Goal: Task Accomplishment & Management: Use online tool/utility

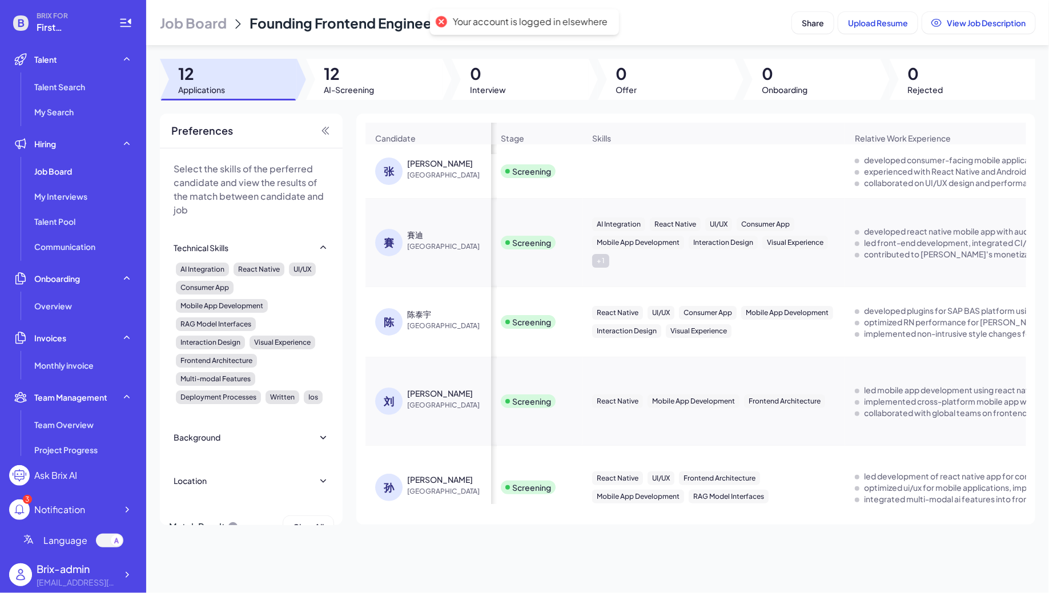
scroll to position [0, 753]
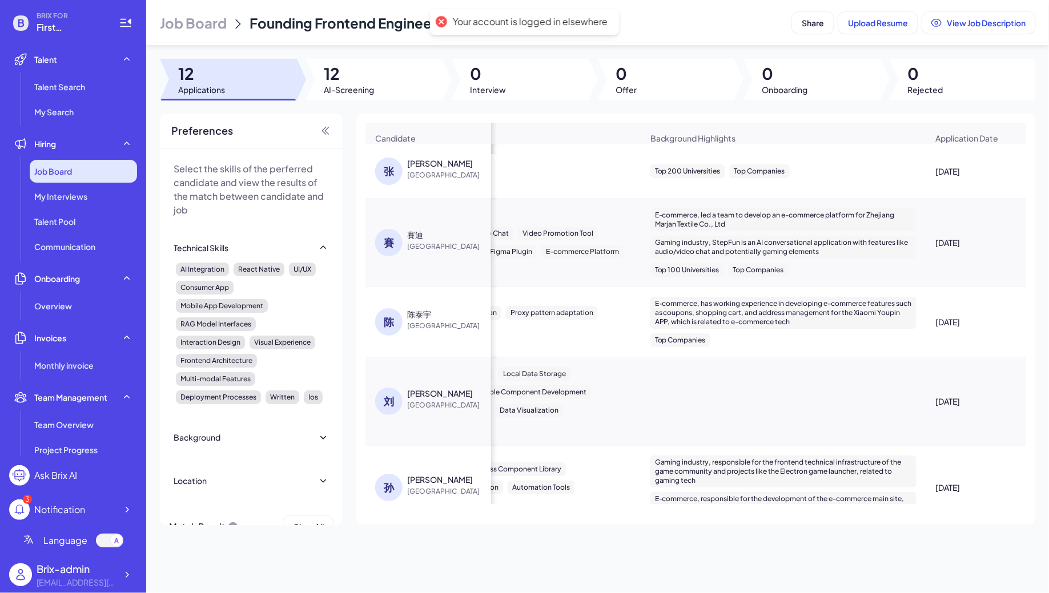
click at [63, 168] on span "Job Board" at bounding box center [53, 171] width 38 height 11
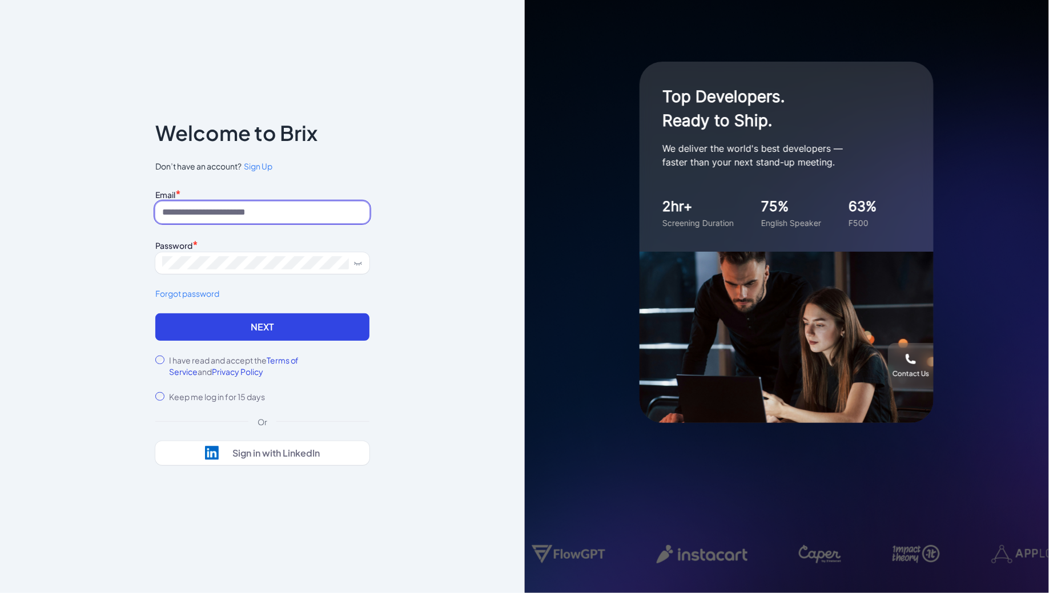
type input "**********"
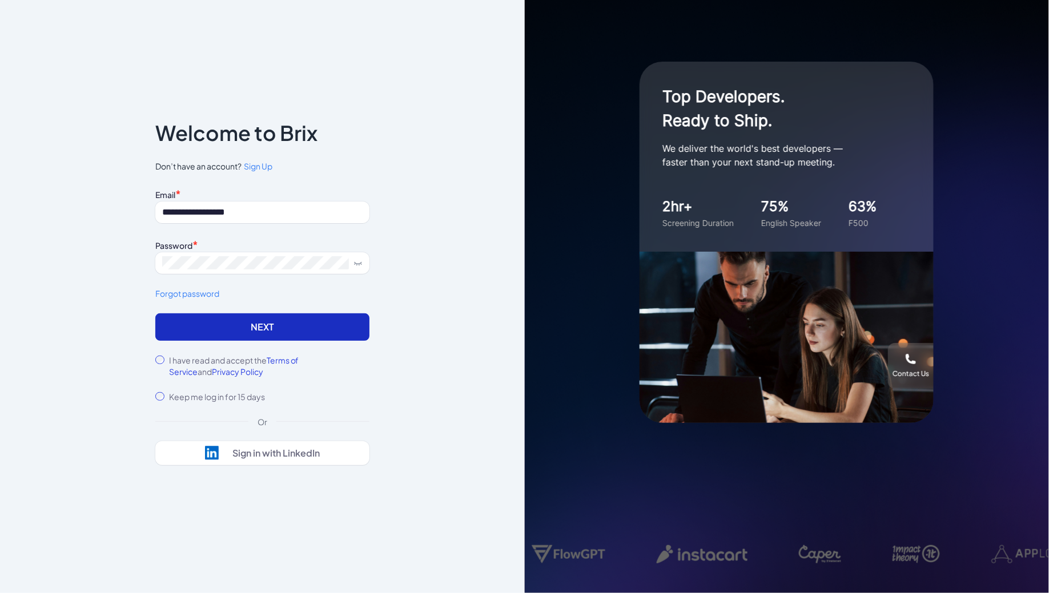
click at [220, 326] on button "Next" at bounding box center [262, 327] width 214 height 27
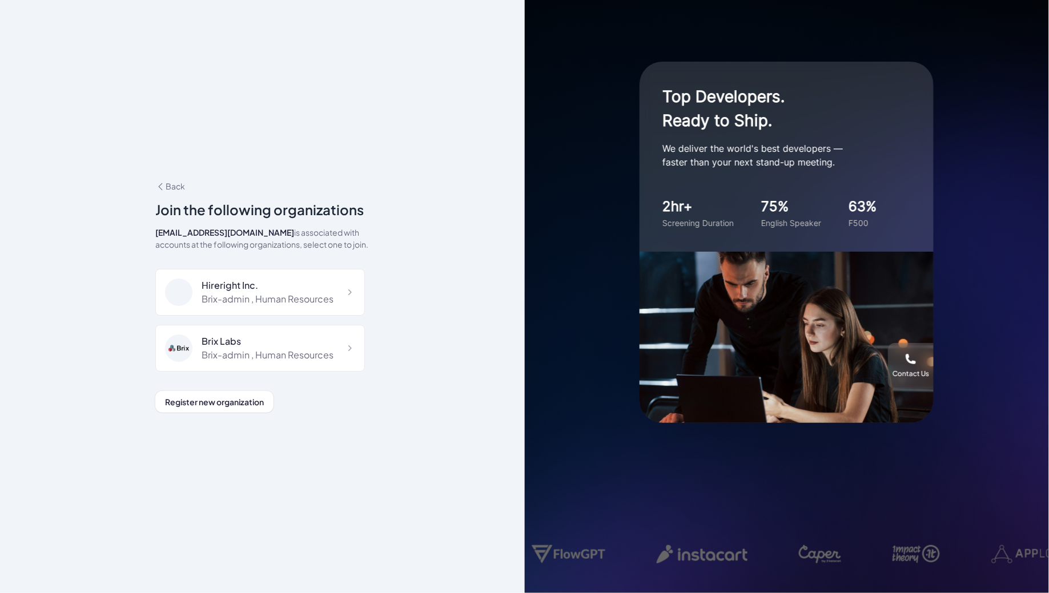
scroll to position [7182, 0]
click at [275, 402] on div "Brix-admin , Administrator" at bounding box center [258, 409] width 112 height 14
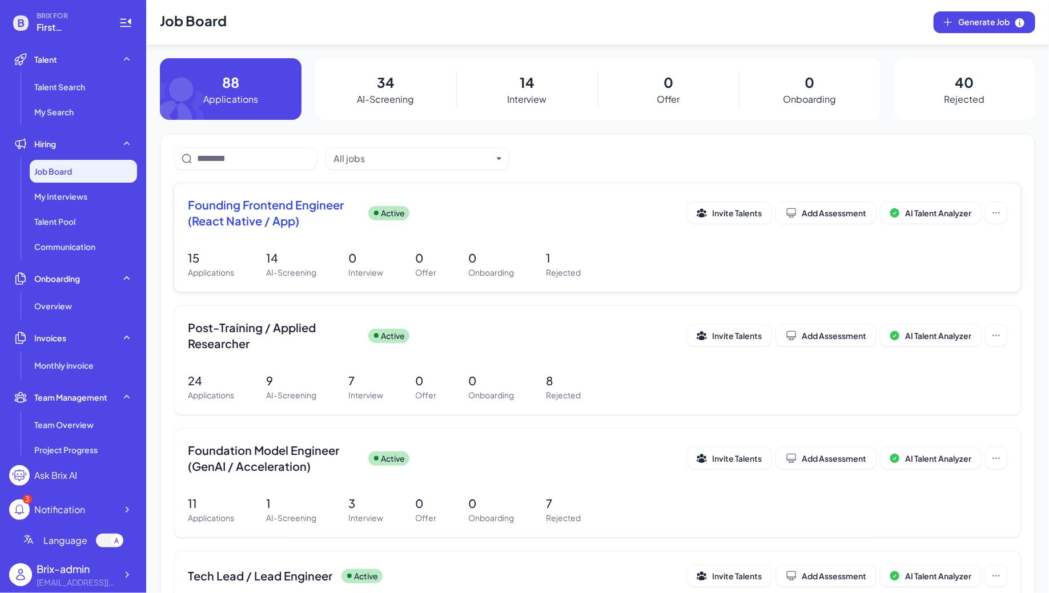
click at [335, 221] on span "Founding Frontend Engineer (React Native / App)" at bounding box center [273, 213] width 171 height 32
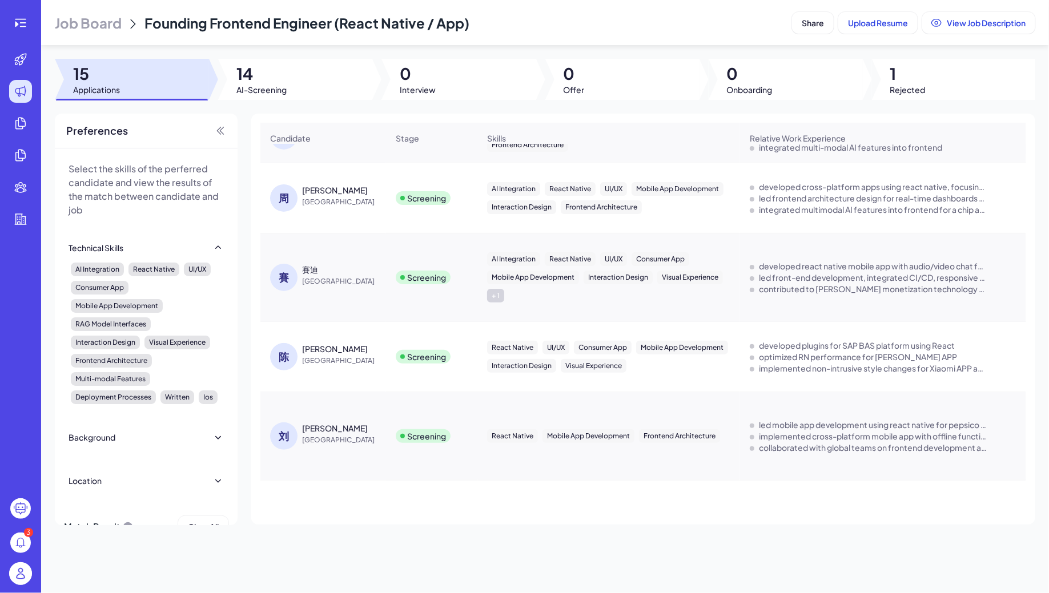
scroll to position [115, 0]
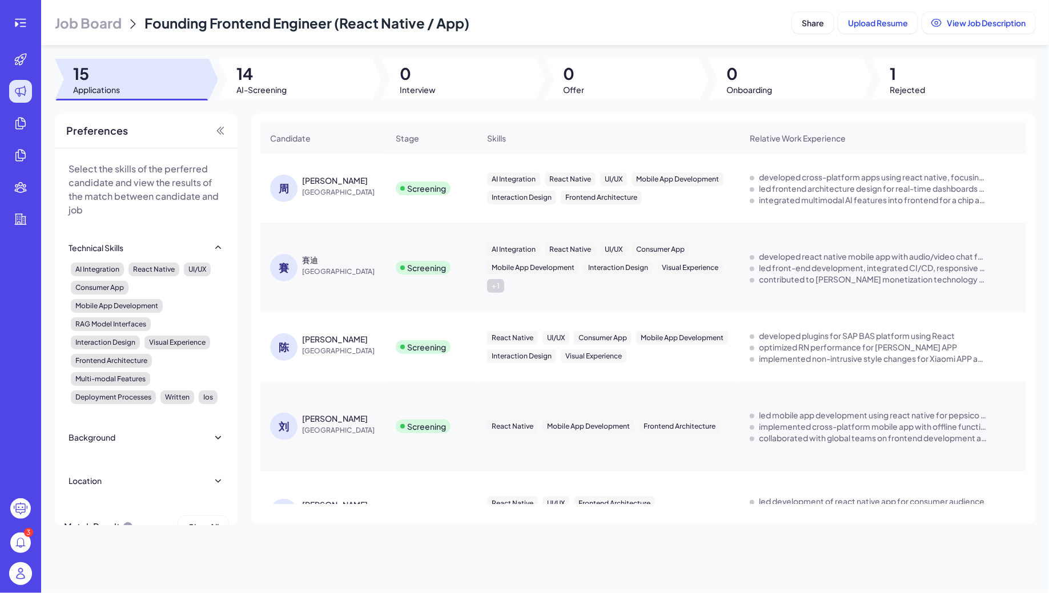
click at [311, 351] on span "[GEOGRAPHIC_DATA]" at bounding box center [345, 351] width 86 height 11
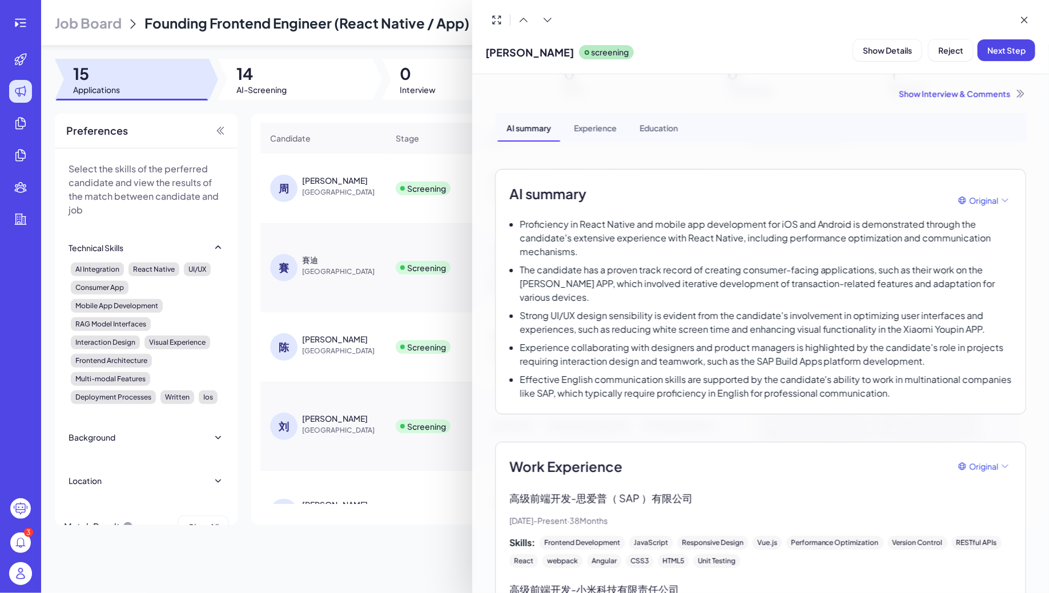
click at [19, 20] on div at bounding box center [524, 296] width 1049 height 593
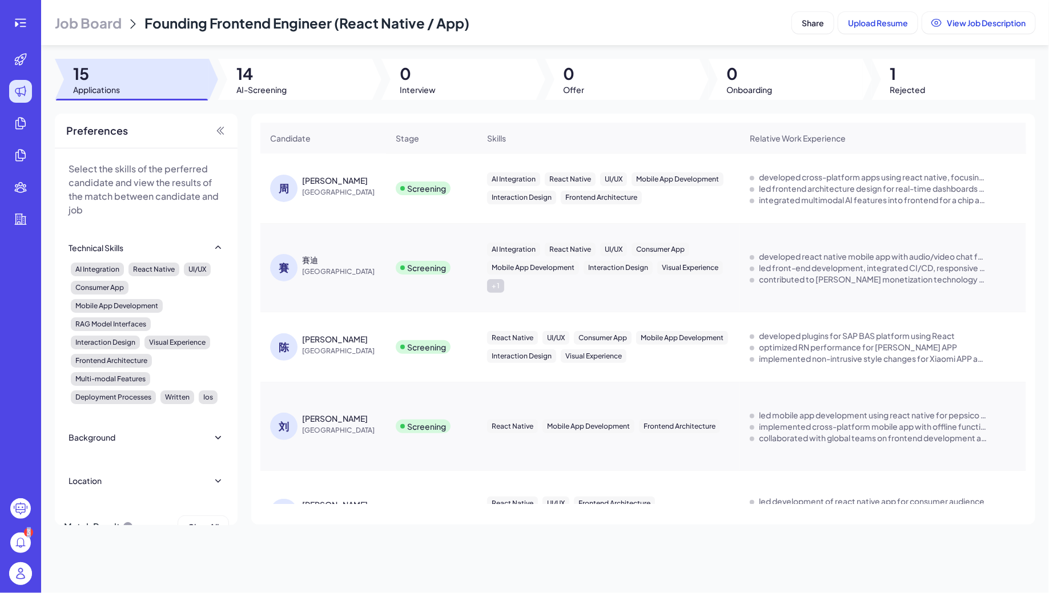
click at [19, 20] on icon at bounding box center [21, 23] width 14 height 14
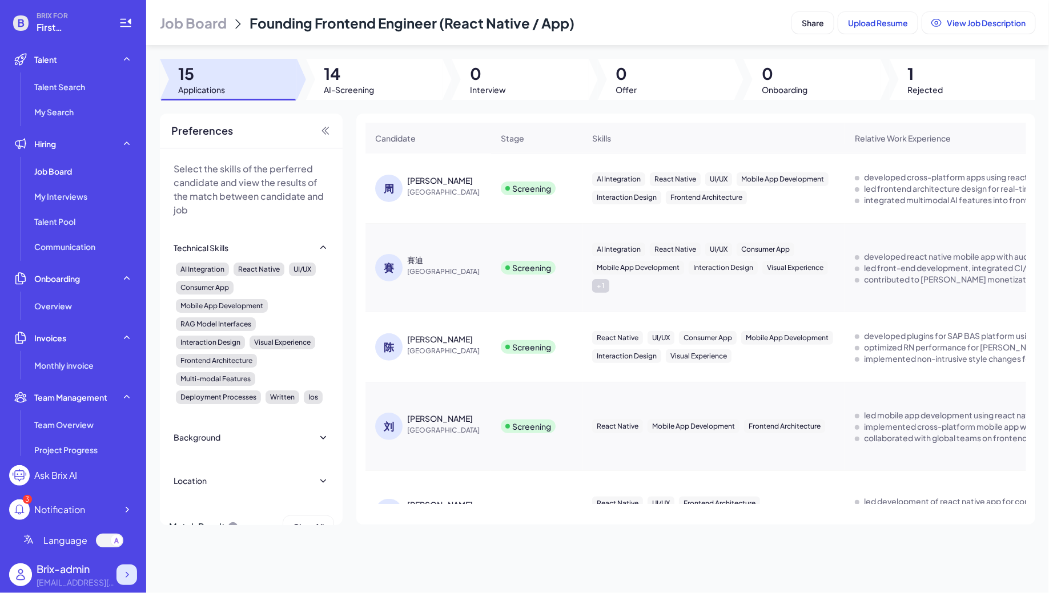
click at [133, 583] on div at bounding box center [127, 575] width 21 height 21
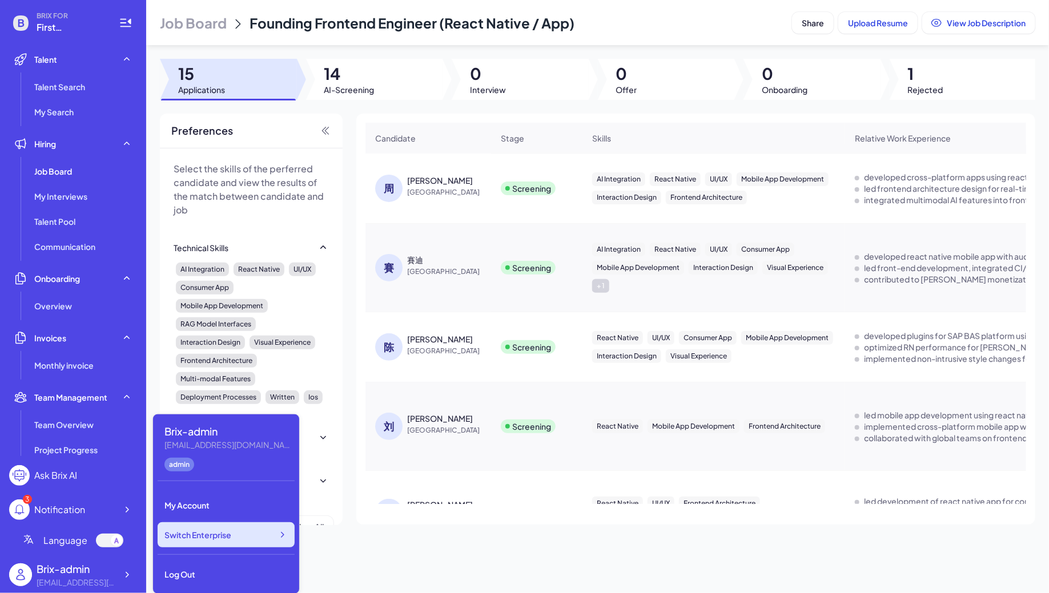
click at [236, 546] on div "Switch Enterprise" at bounding box center [226, 535] width 137 height 25
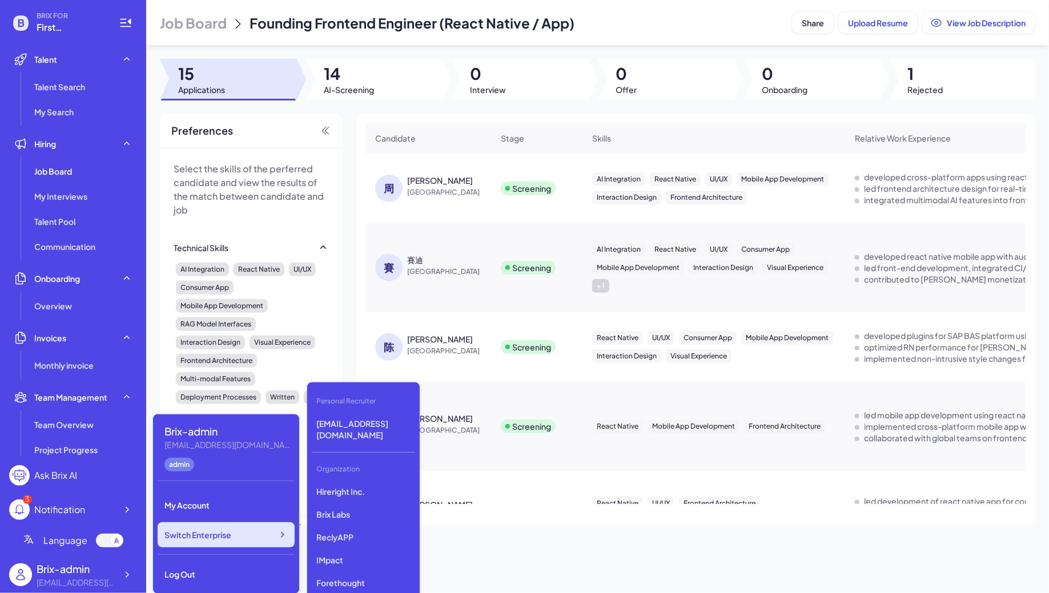
scroll to position [3105, 0]
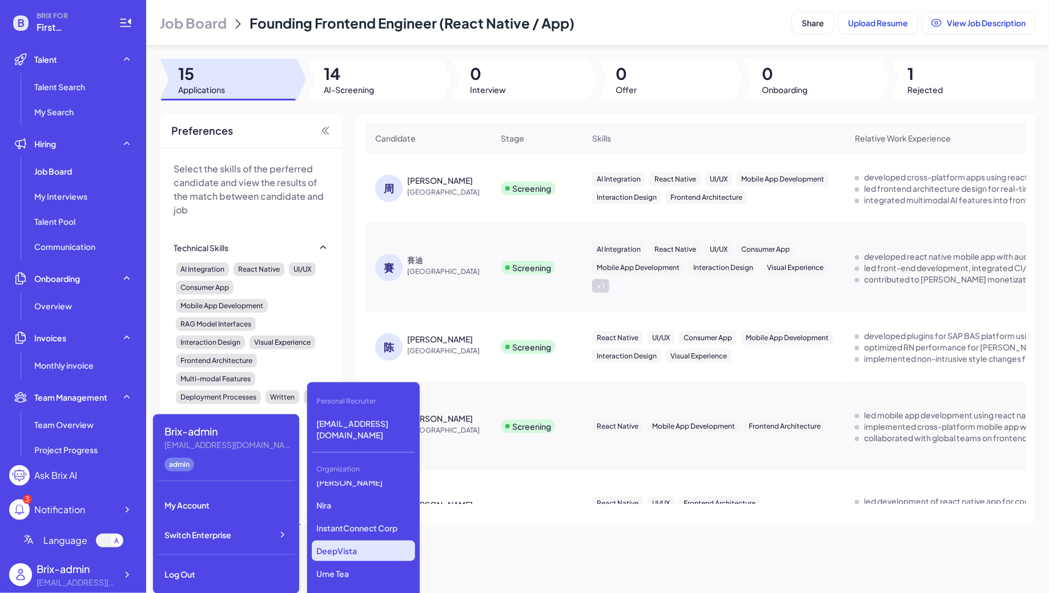
click at [346, 541] on p "DeepVista" at bounding box center [363, 551] width 103 height 21
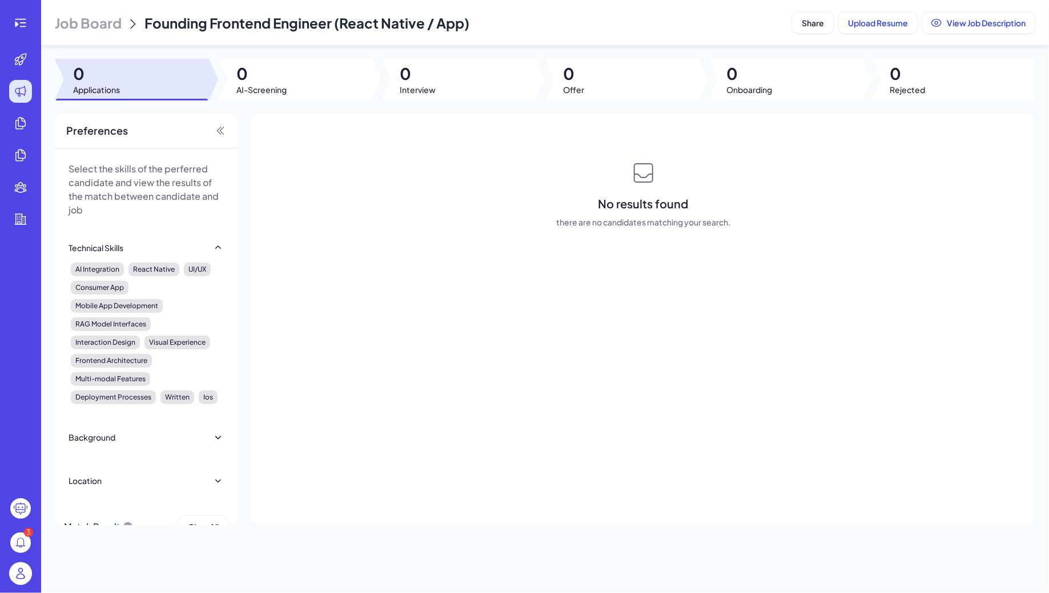
click at [101, 31] on span "Job Board" at bounding box center [88, 23] width 67 height 18
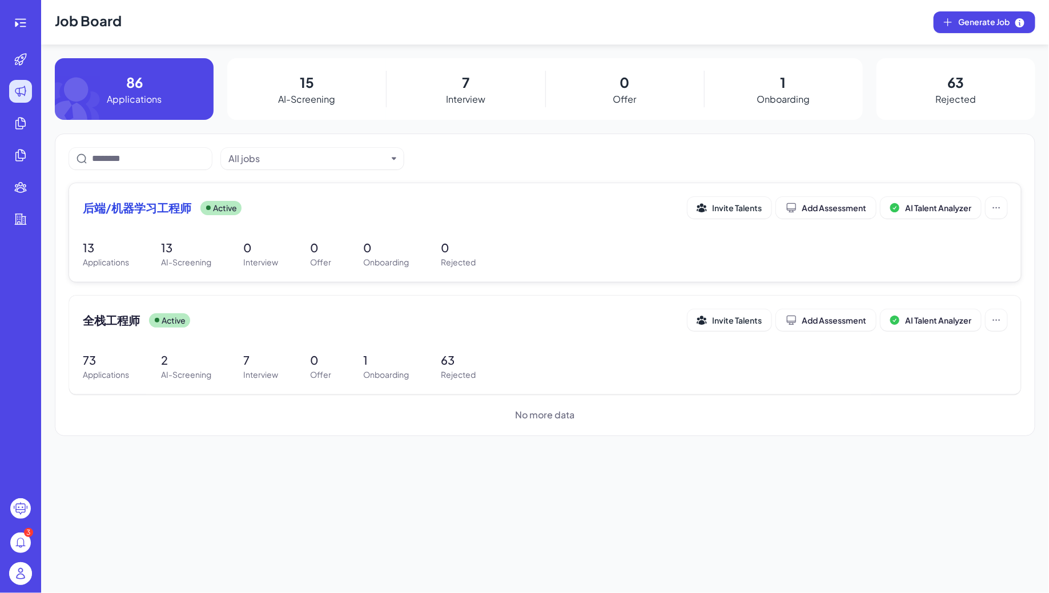
click at [252, 225] on div "后端/机器学习工程师 Active Invite Talents Add Assessment AI Talent Analyzer 13 Applicati…" at bounding box center [545, 232] width 952 height 99
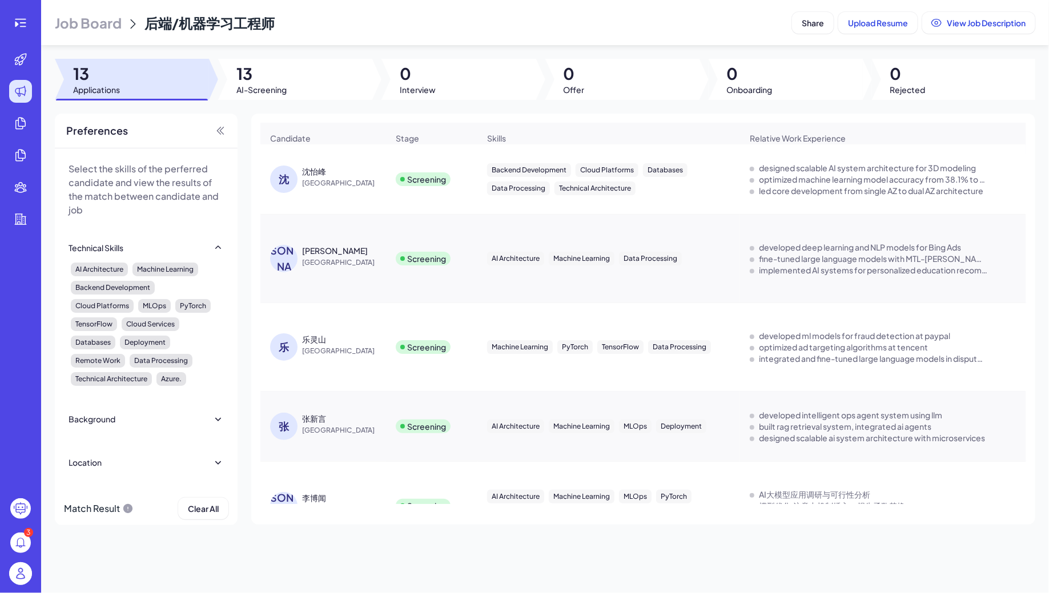
click at [69, 31] on span "Job Board" at bounding box center [88, 23] width 67 height 18
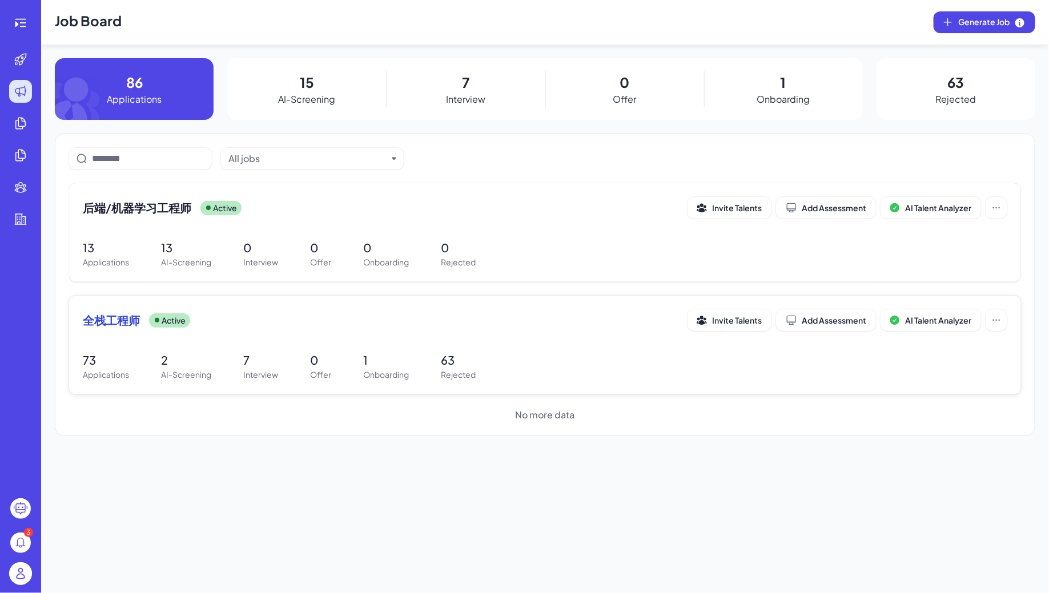
click at [300, 315] on div "全栈工程师 Active" at bounding box center [385, 320] width 605 height 16
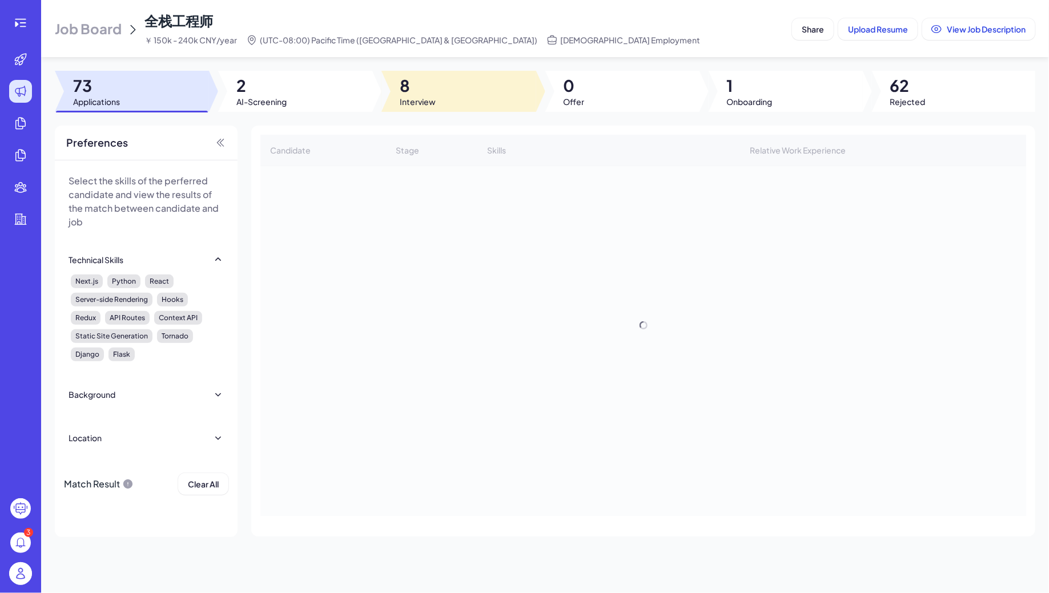
click at [420, 83] on span "8" at bounding box center [418, 85] width 36 height 21
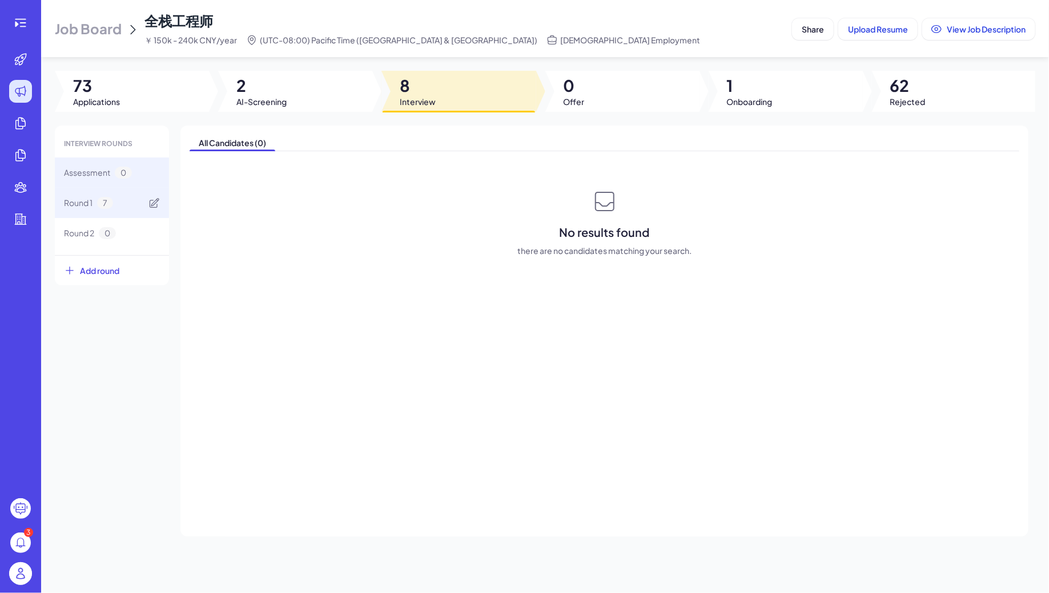
click at [121, 194] on div "Round 1 7" at bounding box center [112, 203] width 114 height 30
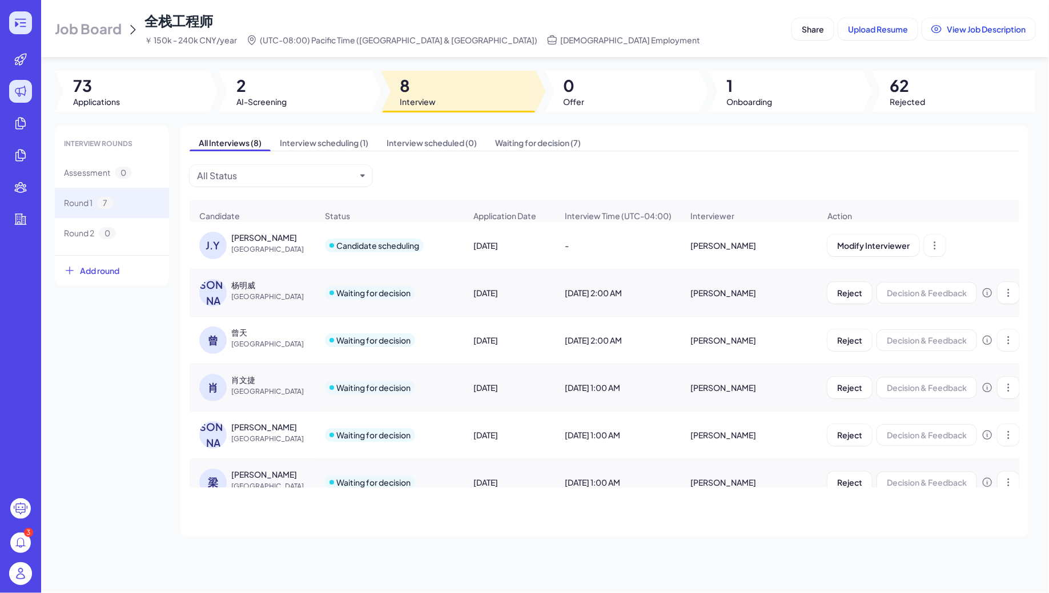
click at [22, 25] on icon at bounding box center [21, 23] width 14 height 14
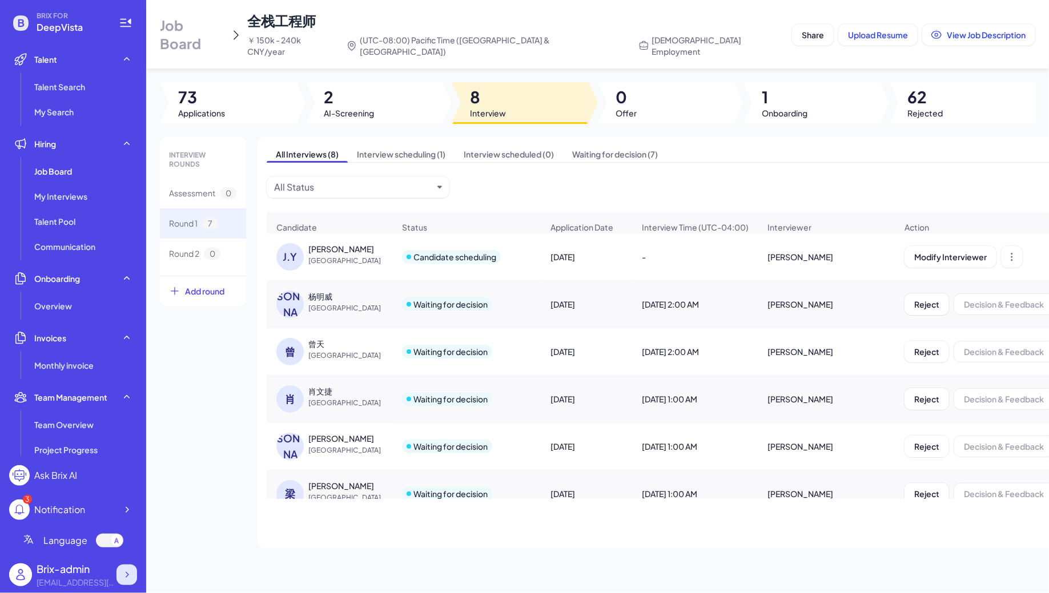
click at [127, 572] on icon at bounding box center [126, 574] width 11 height 11
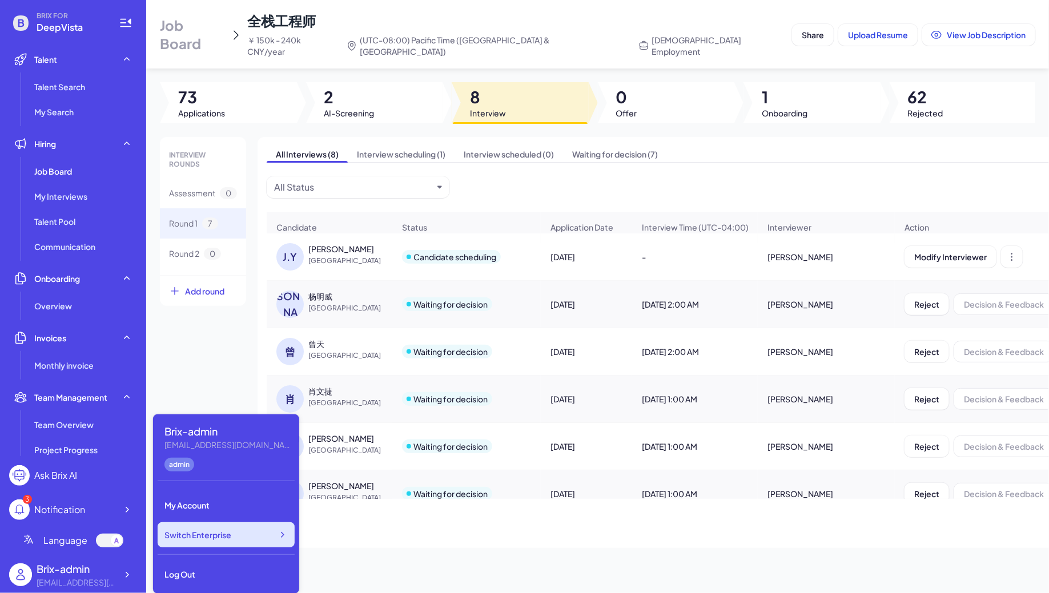
click at [223, 543] on div "Switch Enterprise" at bounding box center [226, 535] width 137 height 25
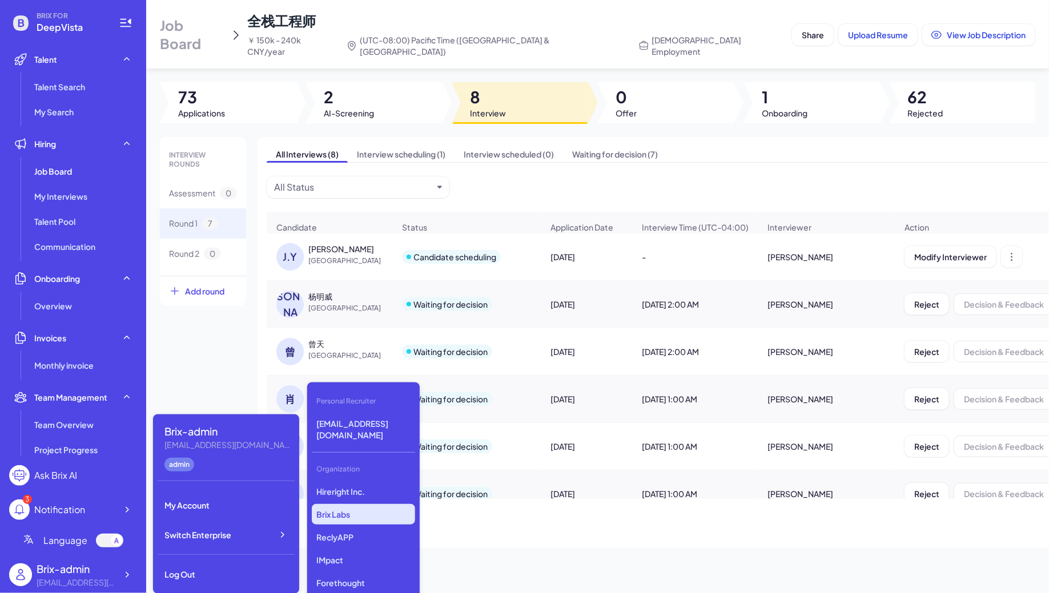
scroll to position [912, 0]
click at [350, 526] on p "Silicon Data" at bounding box center [363, 528] width 103 height 21
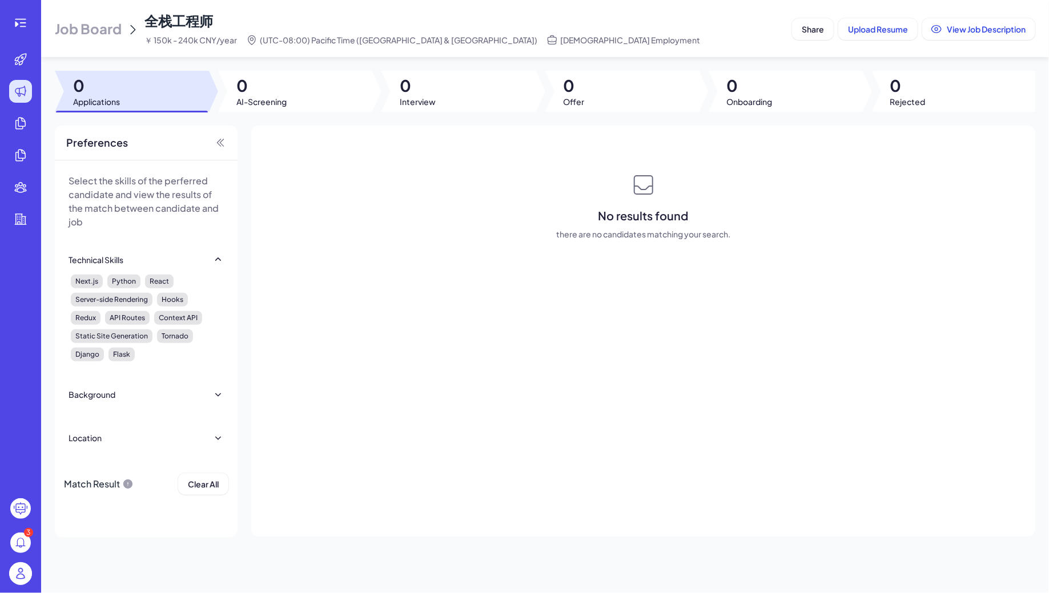
click at [78, 22] on span "Job Board" at bounding box center [88, 28] width 67 height 18
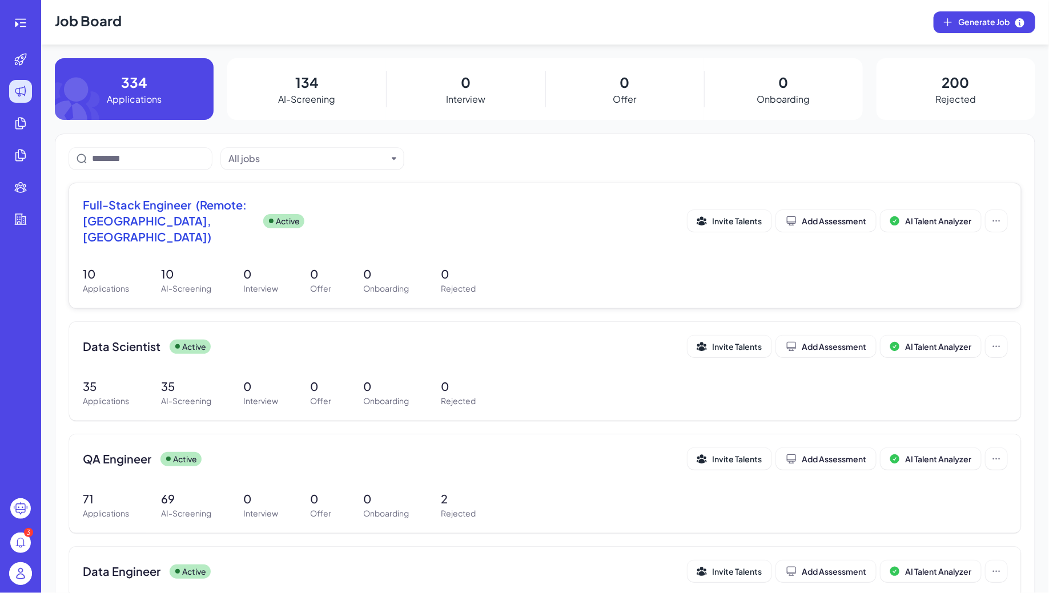
click at [210, 266] on p "10" at bounding box center [186, 274] width 50 height 17
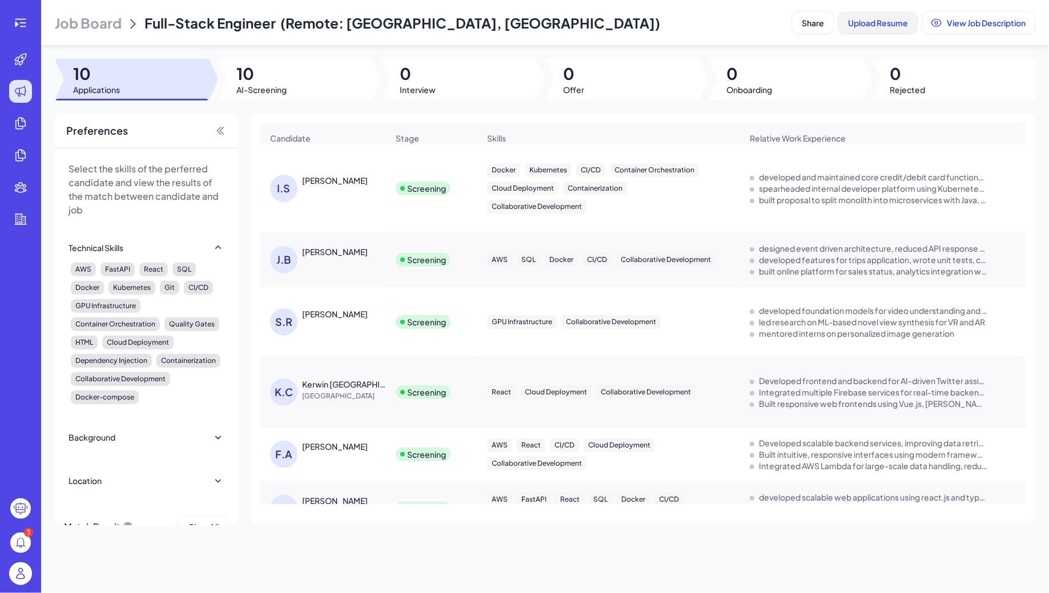
click at [874, 21] on span "Upload Resume" at bounding box center [878, 23] width 60 height 10
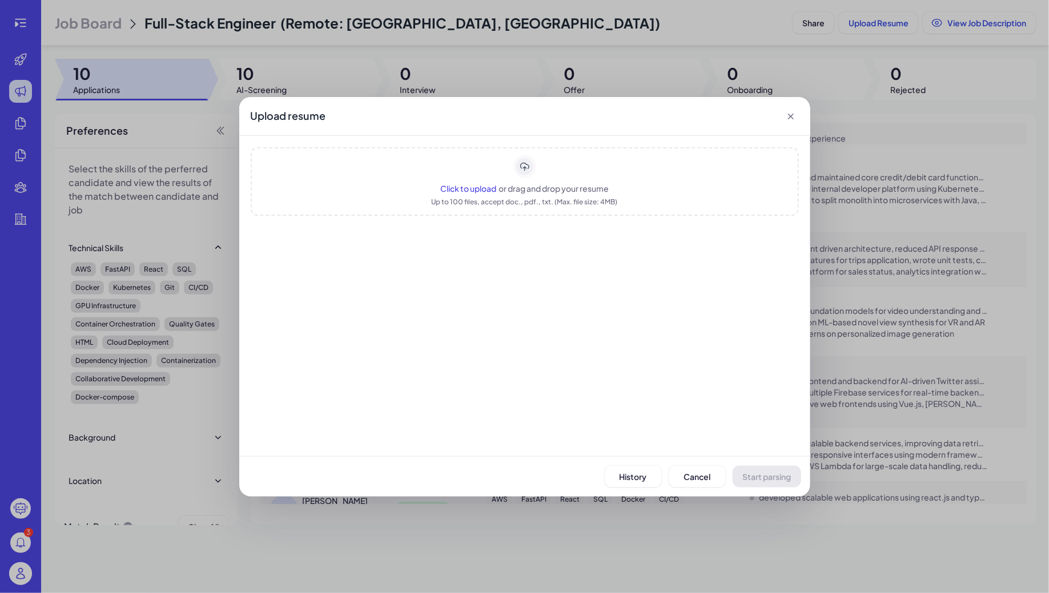
click at [583, 211] on div "Click to upload or drag and drop your resume Up to 100 files, accept doc., pdf.…" at bounding box center [525, 181] width 548 height 69
click at [769, 471] on button "Start parsing" at bounding box center [767, 477] width 69 height 22
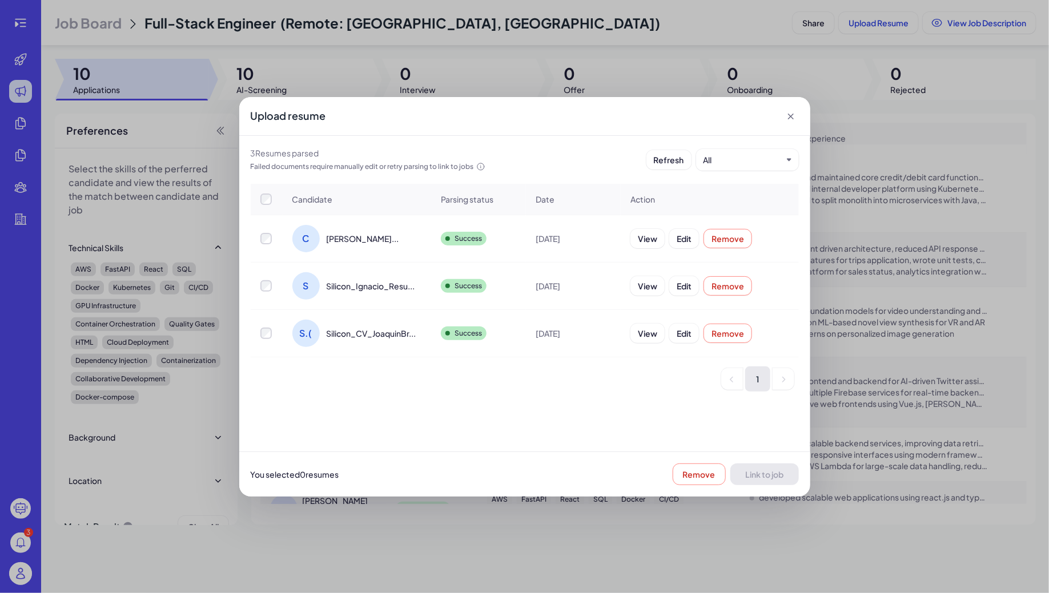
click at [372, 233] on span "[PERSON_NAME]..." at bounding box center [363, 238] width 73 height 11
click at [274, 234] on div at bounding box center [266, 238] width 31 height 11
click at [763, 480] on button "Link to job" at bounding box center [765, 475] width 69 height 22
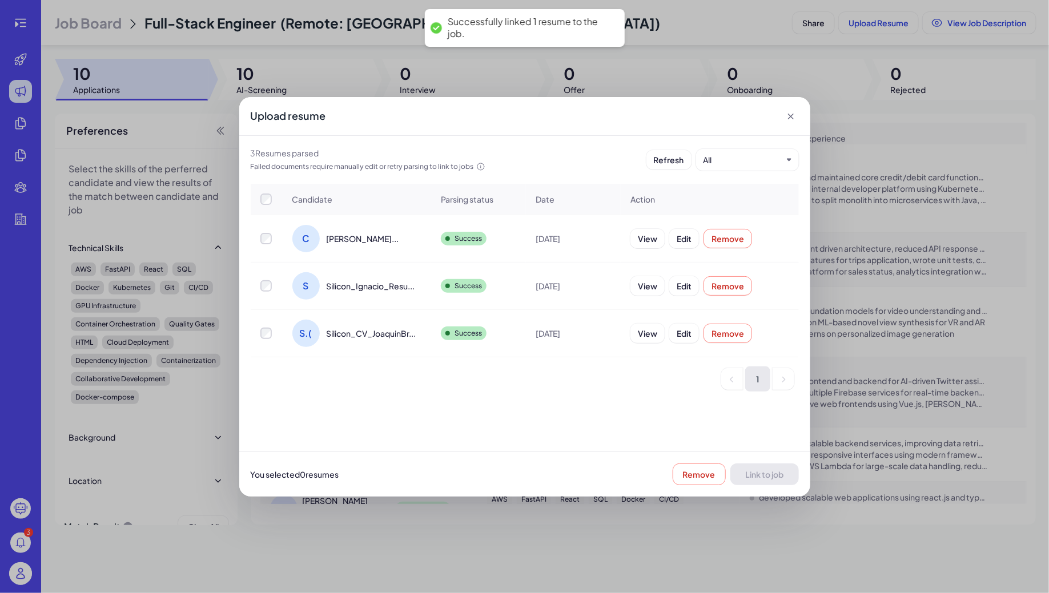
click at [788, 114] on icon at bounding box center [791, 117] width 6 height 6
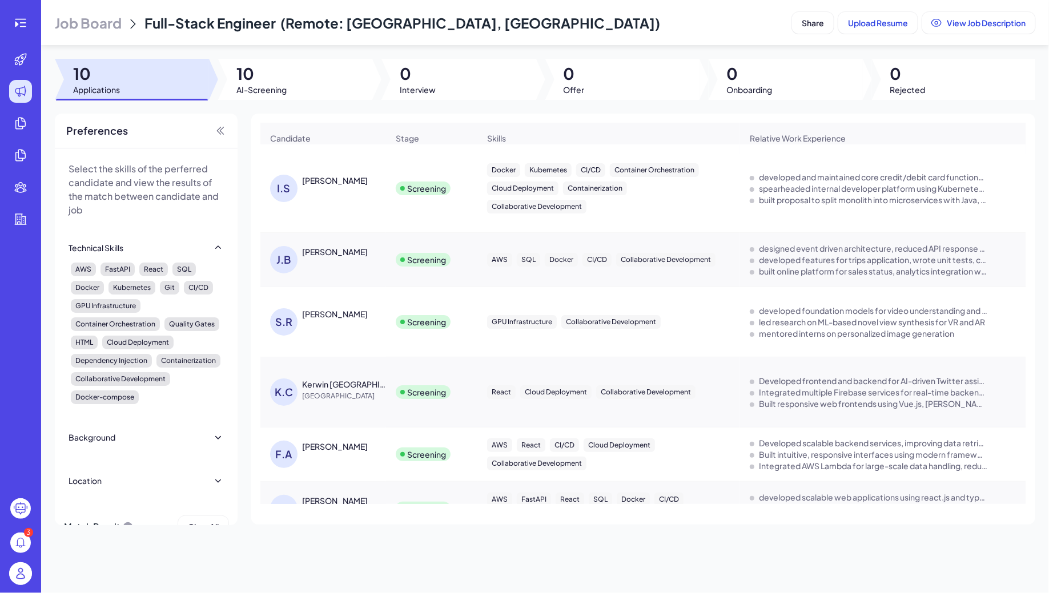
click at [94, 23] on span "Job Board" at bounding box center [88, 23] width 67 height 18
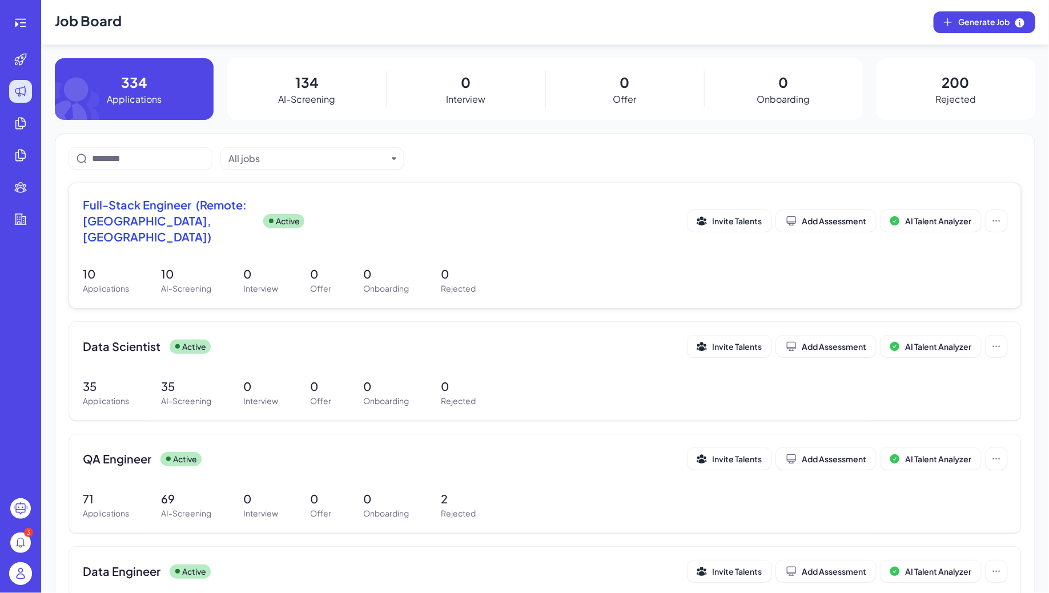
click at [254, 216] on div "Full-Stack Engineer (Remote: [GEOGRAPHIC_DATA], [GEOGRAPHIC_DATA]) Active" at bounding box center [385, 221] width 605 height 48
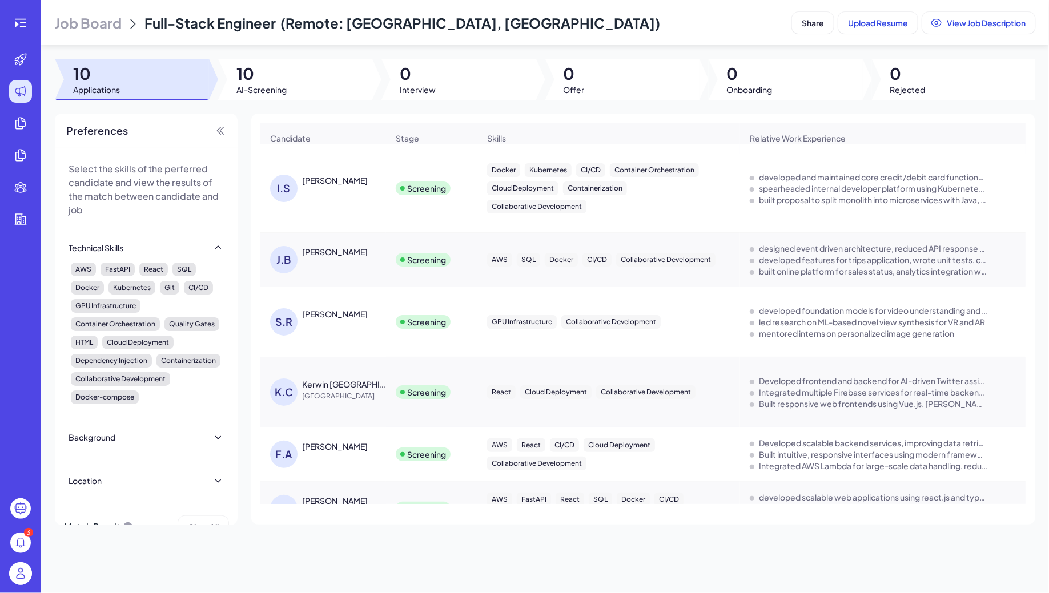
click at [267, 78] on span "10" at bounding box center [261, 73] width 50 height 21
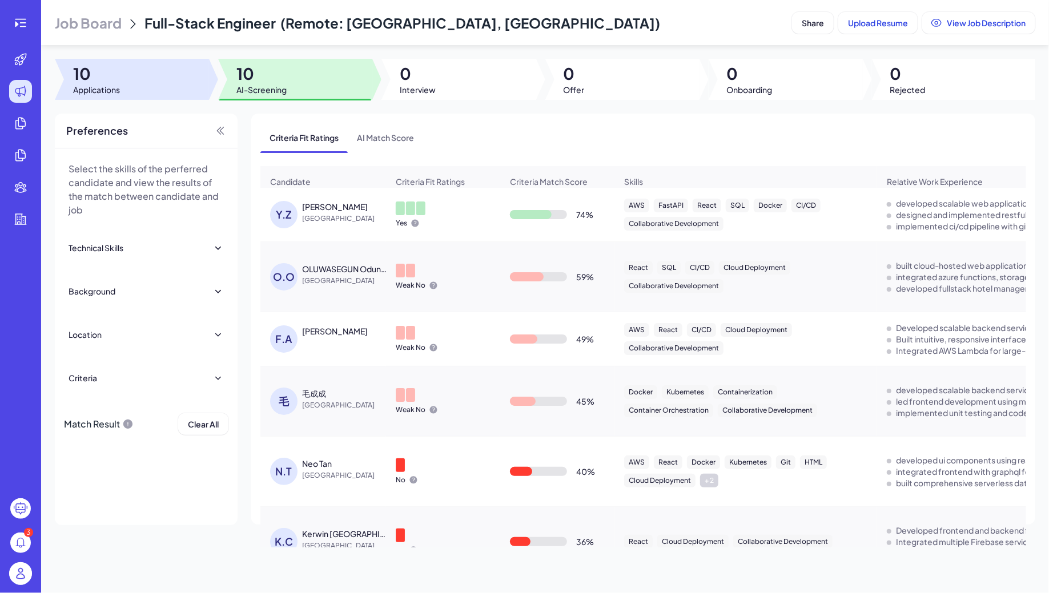
click at [172, 72] on div at bounding box center [132, 79] width 154 height 41
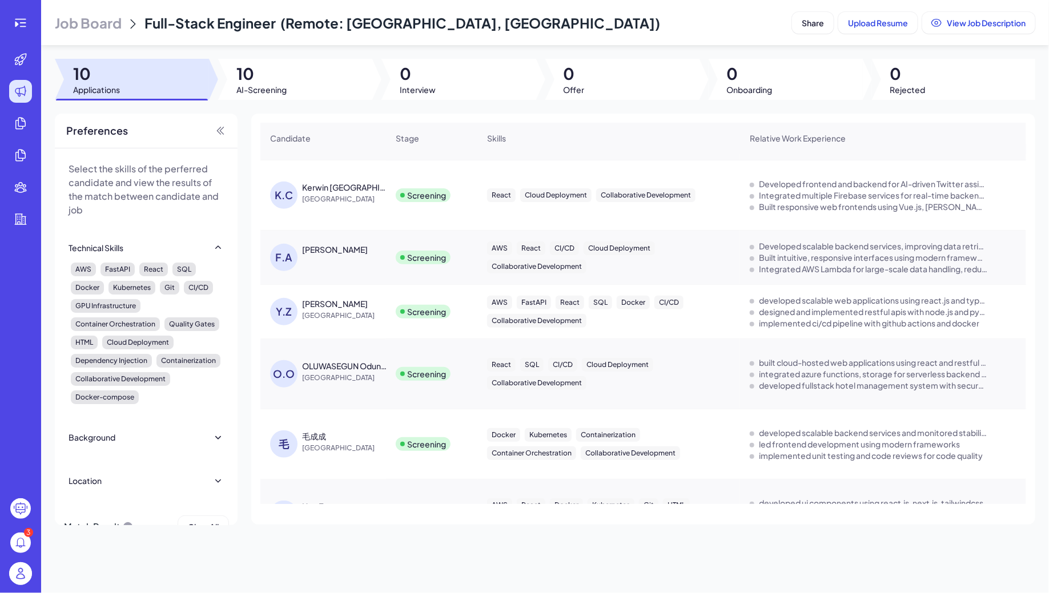
scroll to position [246, 0]
click at [356, 245] on div "[PERSON_NAME]" at bounding box center [335, 248] width 66 height 11
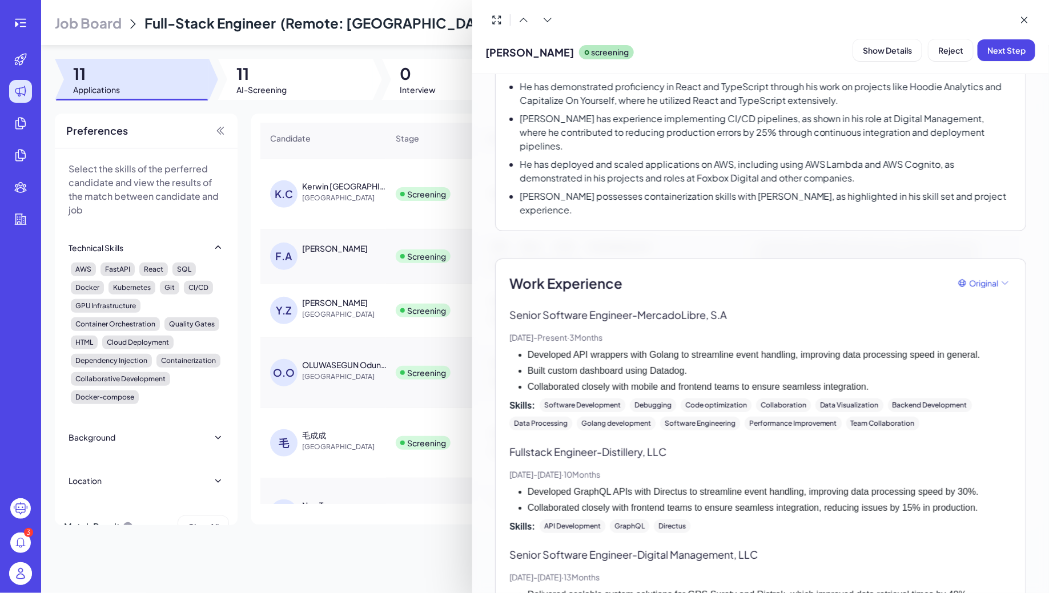
scroll to position [172, 0]
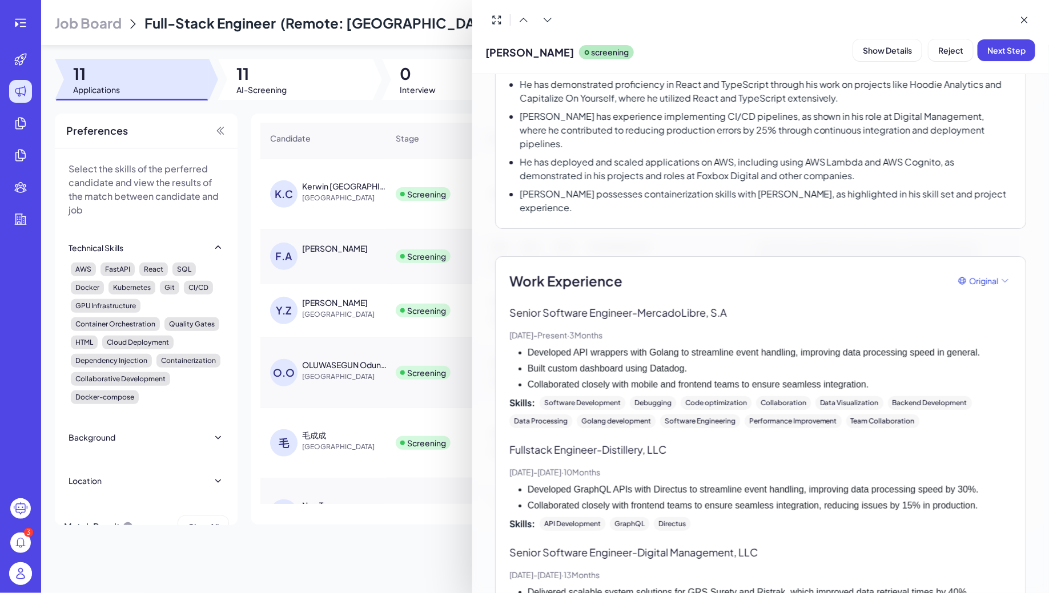
click at [428, 334] on div at bounding box center [524, 296] width 1049 height 593
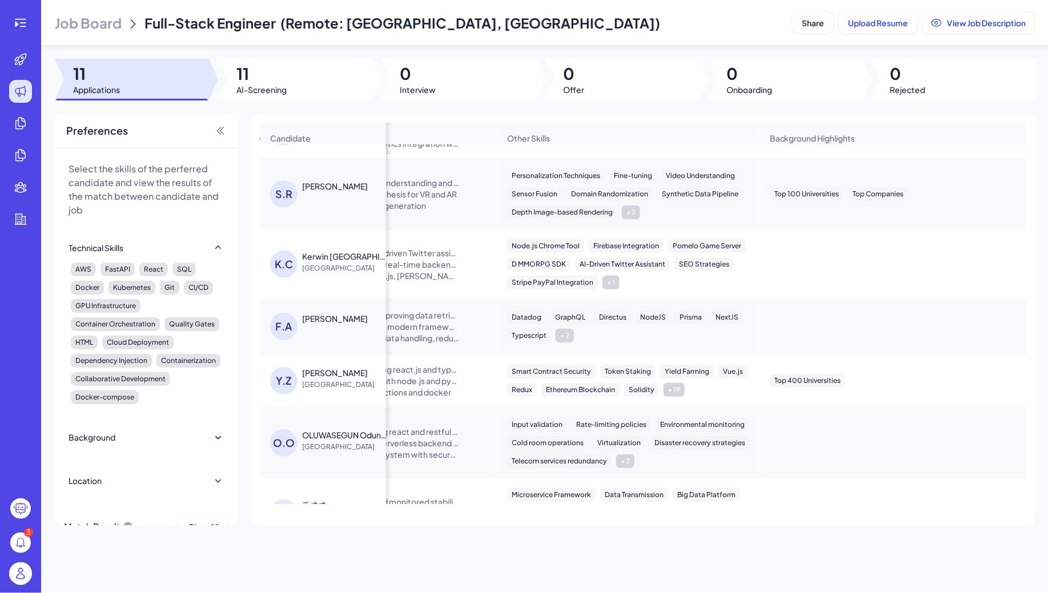
scroll to position [0, 0]
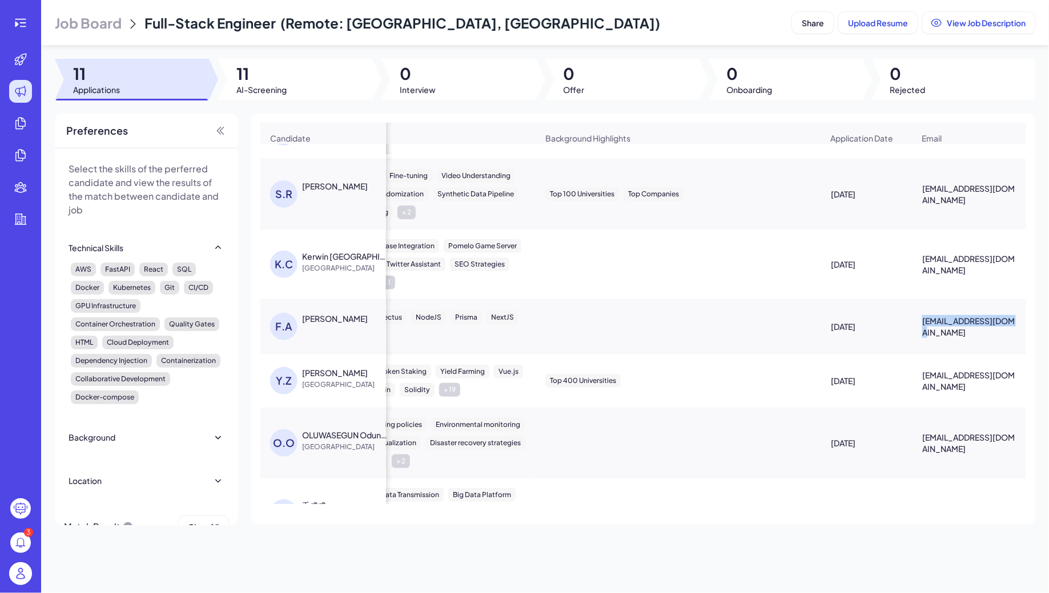
drag, startPoint x: 922, startPoint y: 324, endPoint x: 1016, endPoint y: 330, distance: 94.4
click at [1016, 330] on div "[EMAIL_ADDRESS][DOMAIN_NAME]" at bounding box center [969, 326] width 113 height 41
copy span "[EMAIL_ADDRESS][DOMAIN_NAME]"
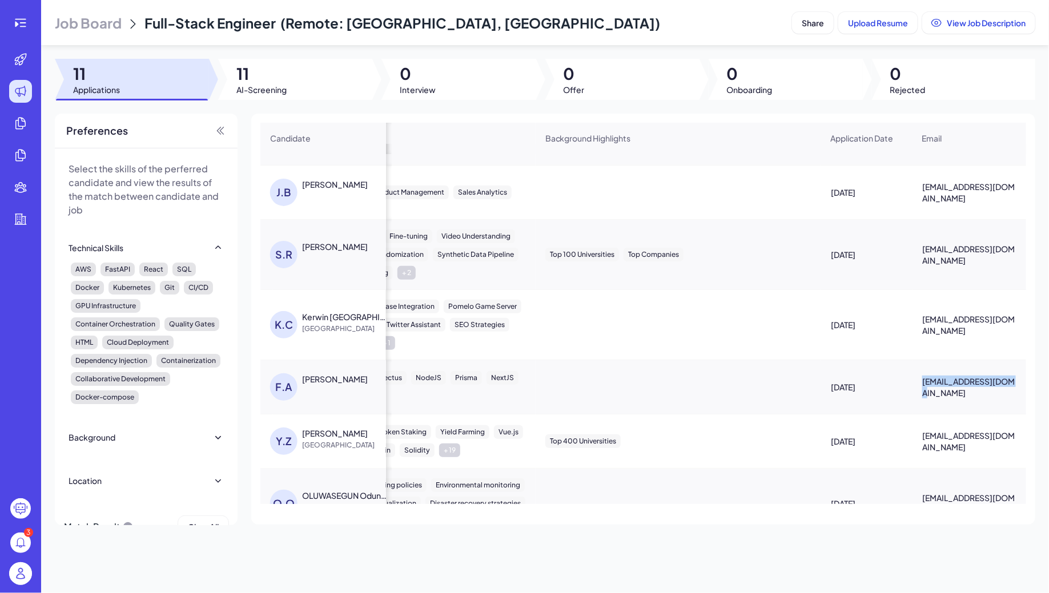
scroll to position [95, 753]
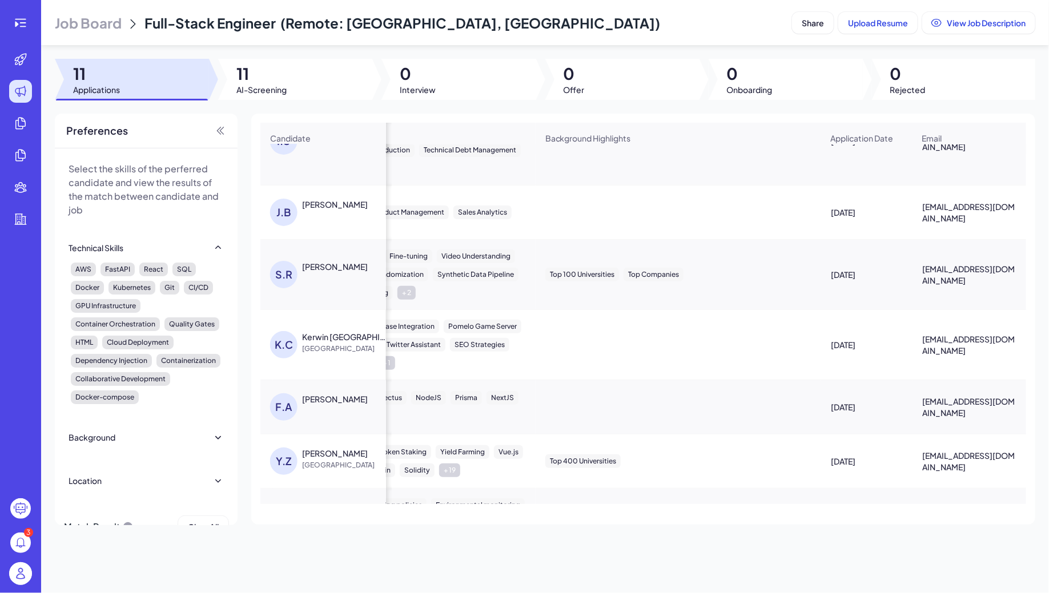
click at [326, 269] on div "[PERSON_NAME]" at bounding box center [335, 266] width 66 height 11
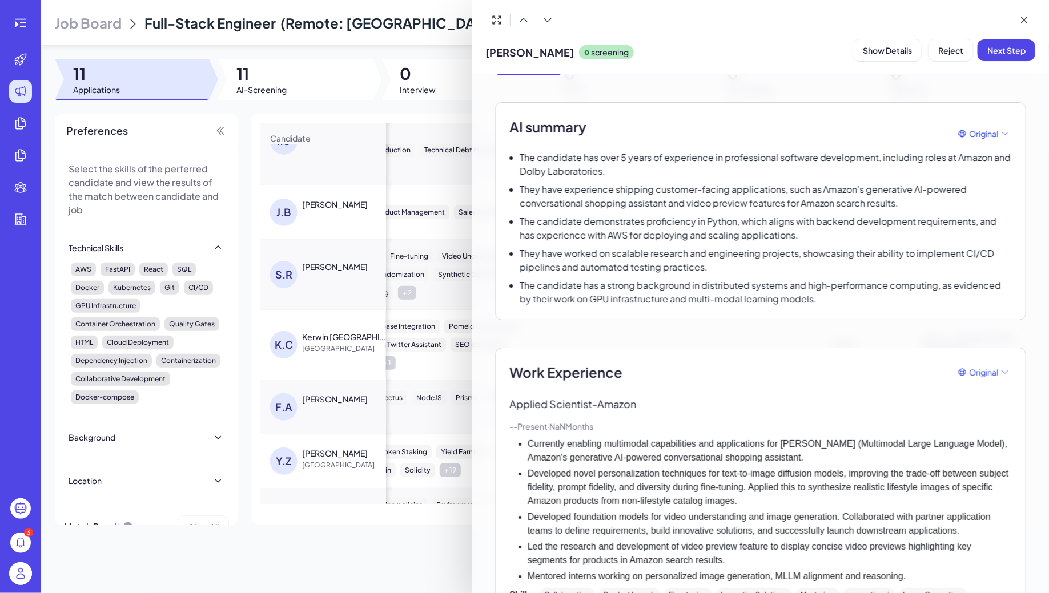
scroll to position [69, 0]
click at [335, 228] on div at bounding box center [524, 296] width 1049 height 593
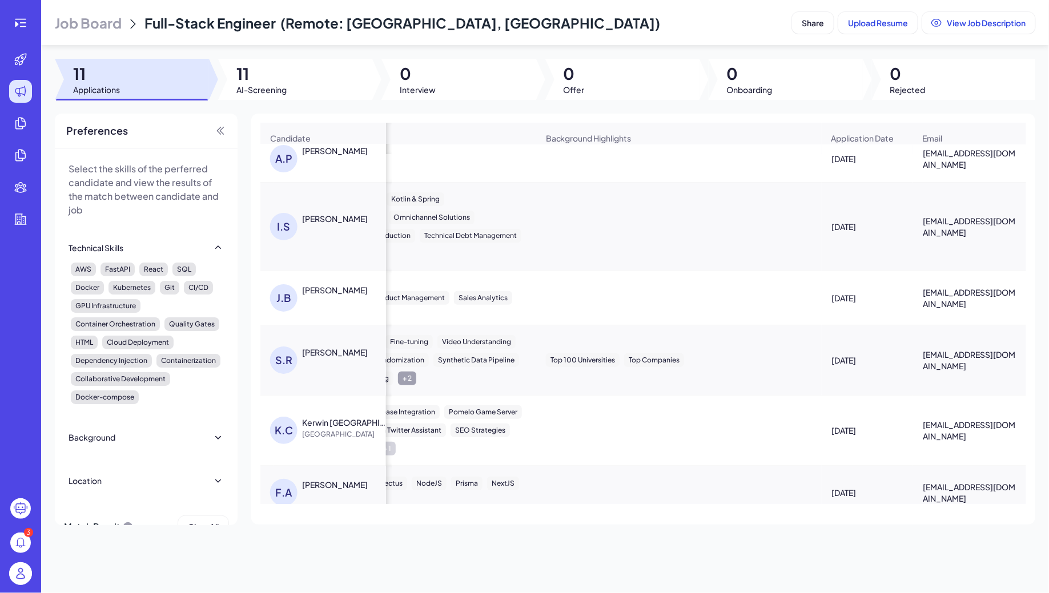
scroll to position [0, 752]
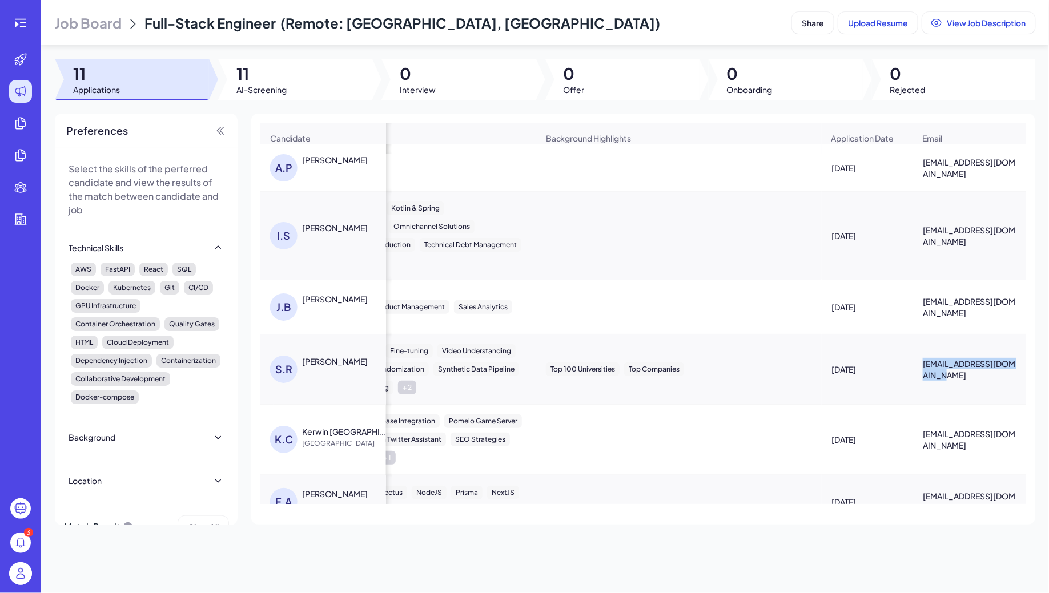
drag, startPoint x: 923, startPoint y: 361, endPoint x: 958, endPoint y: 372, distance: 37.0
click at [959, 372] on span "[EMAIL_ADDRESS][DOMAIN_NAME]" at bounding box center [970, 369] width 95 height 23
copy span "[EMAIL_ADDRESS][DOMAIN_NAME]"
click at [333, 351] on div "[PERSON_NAME]" at bounding box center [323, 370] width 125 height 46
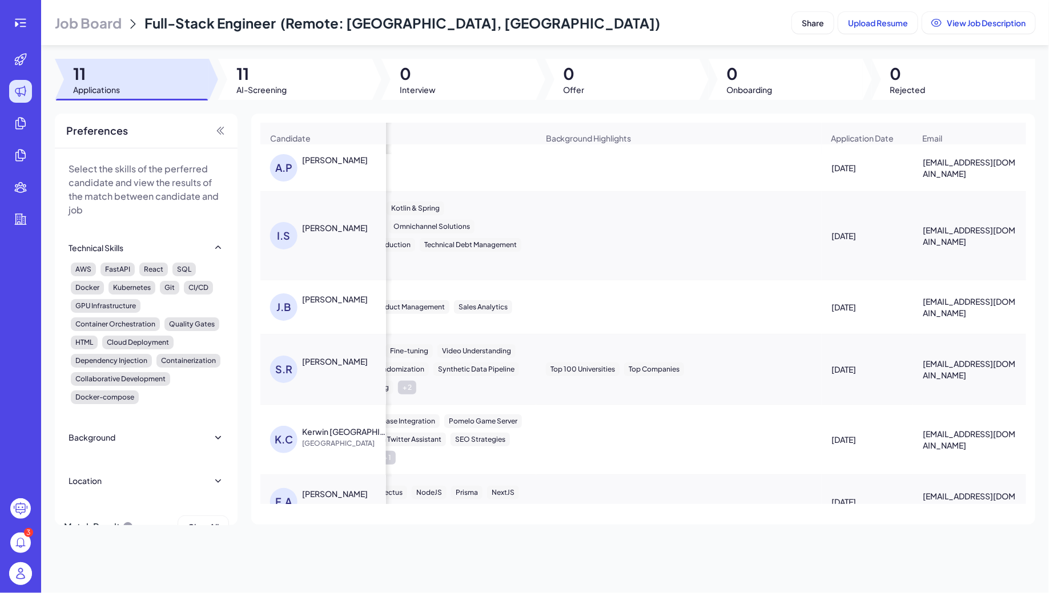
click at [334, 356] on div "[PERSON_NAME]" at bounding box center [335, 361] width 66 height 11
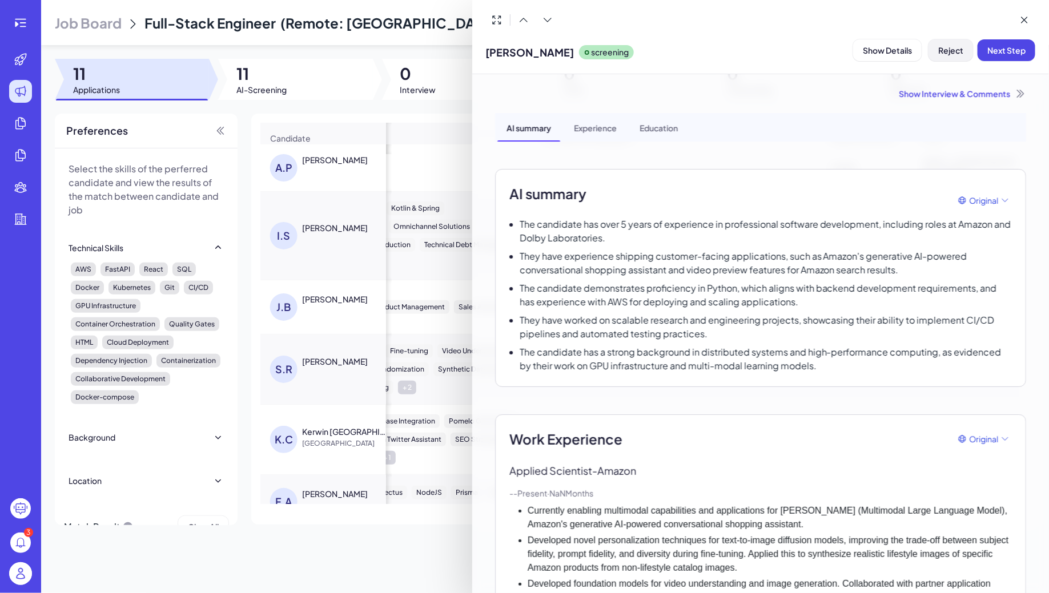
click at [933, 46] on button "Reject" at bounding box center [951, 50] width 45 height 22
click at [1022, 124] on button "Ok" at bounding box center [1014, 123] width 26 height 19
click at [343, 375] on div at bounding box center [524, 296] width 1049 height 593
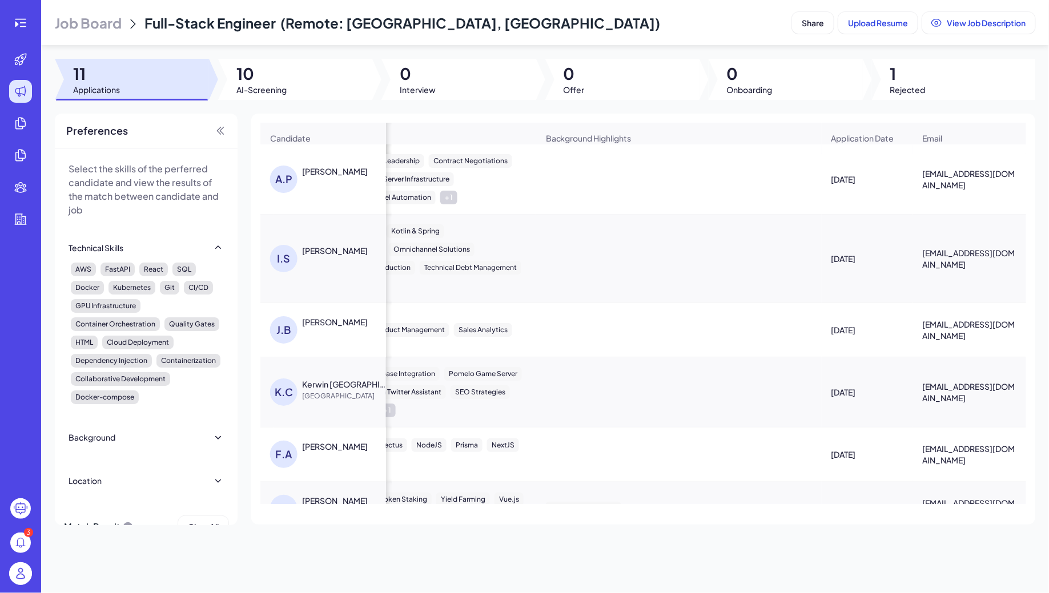
click at [330, 386] on div "Kerwin [GEOGRAPHIC_DATA]" at bounding box center [344, 384] width 85 height 11
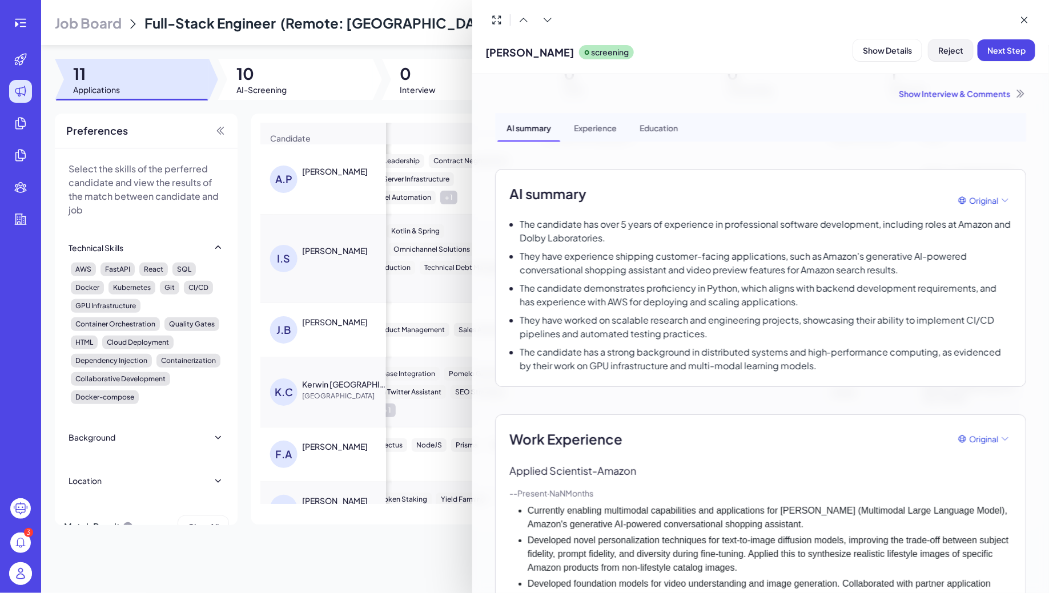
click at [954, 51] on span "Reject" at bounding box center [950, 50] width 25 height 10
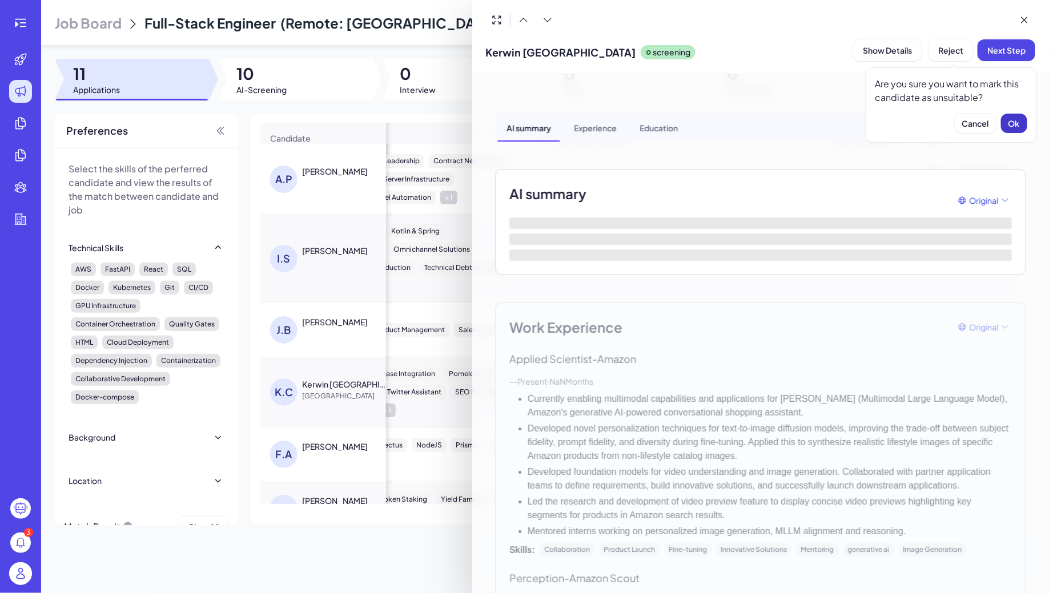
click at [1013, 125] on span "Ok" at bounding box center [1014, 123] width 11 height 10
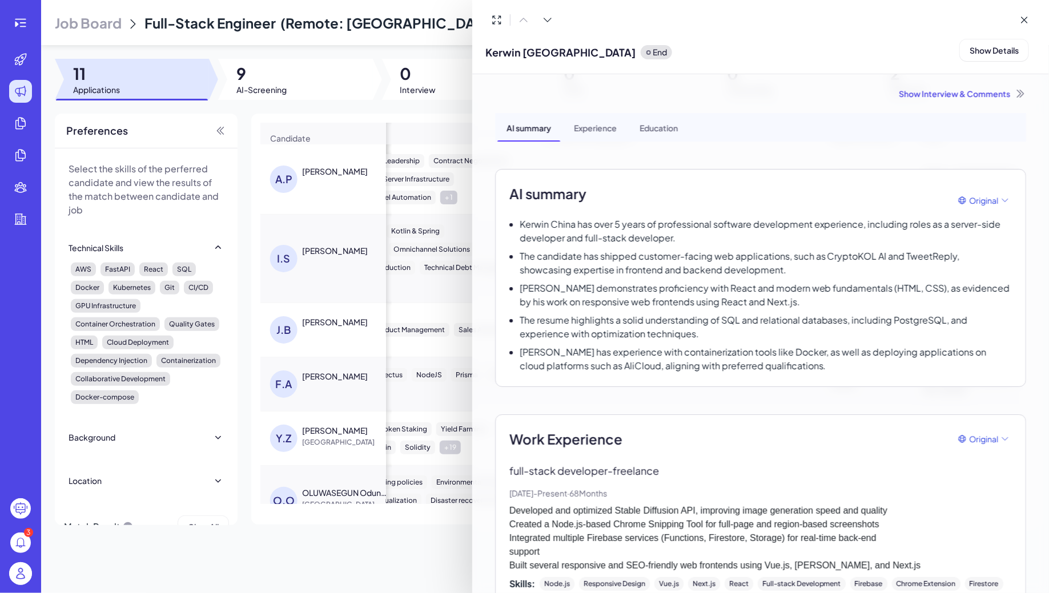
click at [333, 441] on div at bounding box center [524, 296] width 1049 height 593
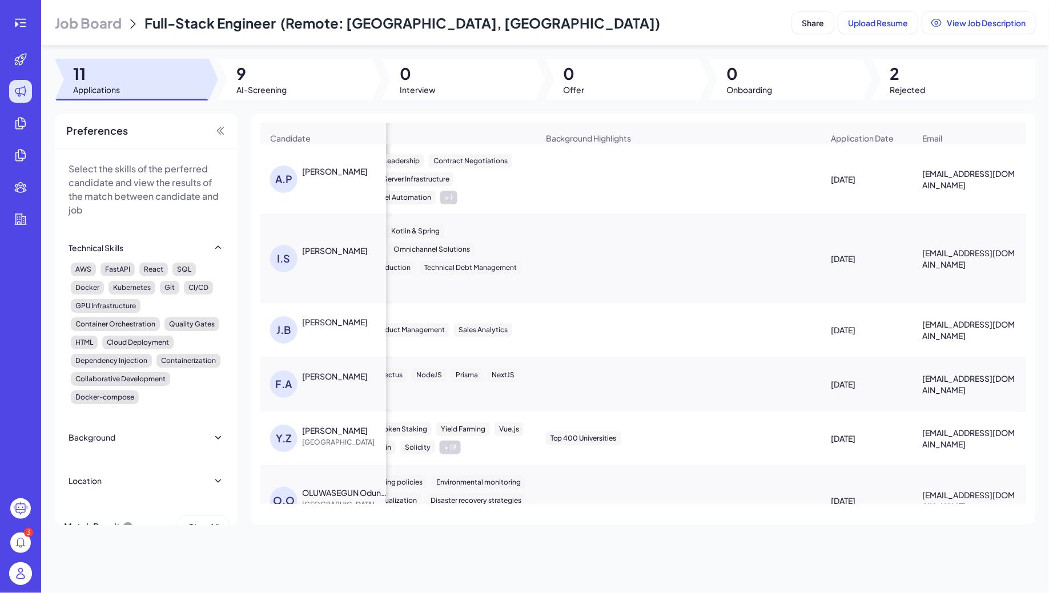
click at [328, 434] on div "[PERSON_NAME]" at bounding box center [335, 430] width 66 height 11
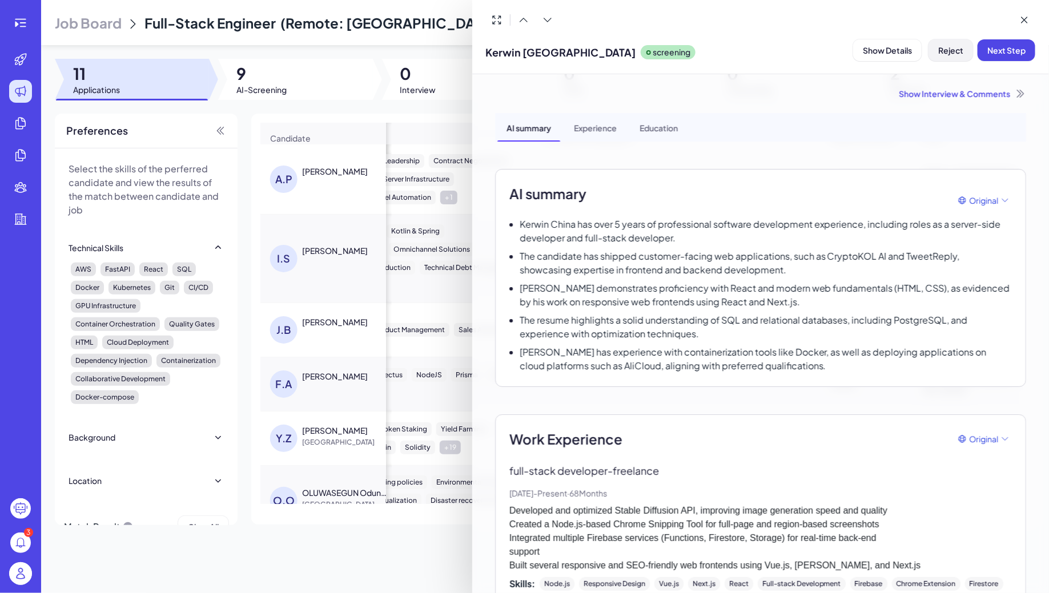
click at [950, 48] on span "Reject" at bounding box center [950, 50] width 25 height 10
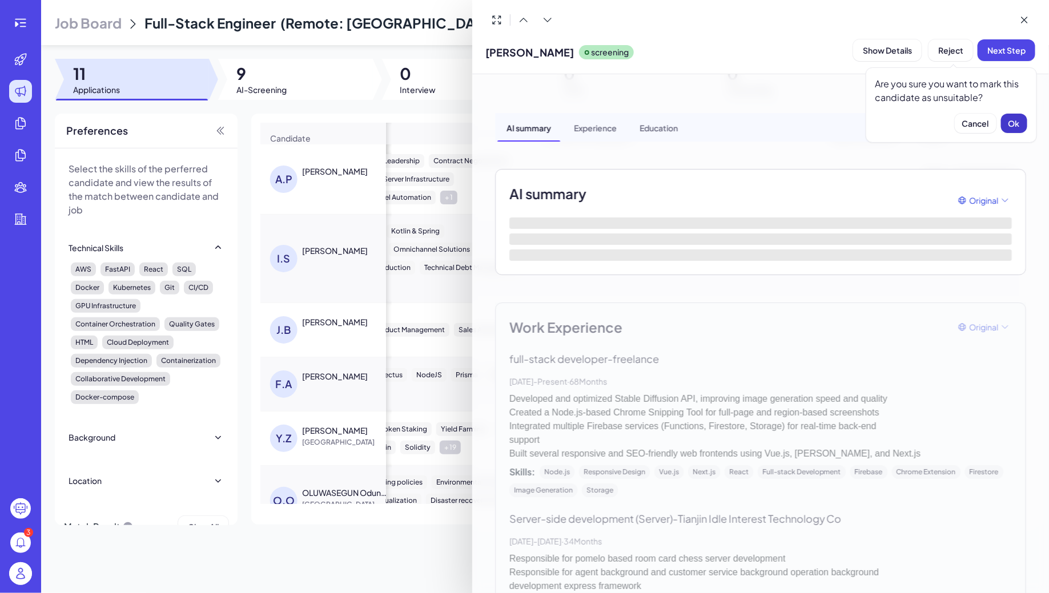
click at [1013, 126] on span "Ok" at bounding box center [1014, 123] width 11 height 10
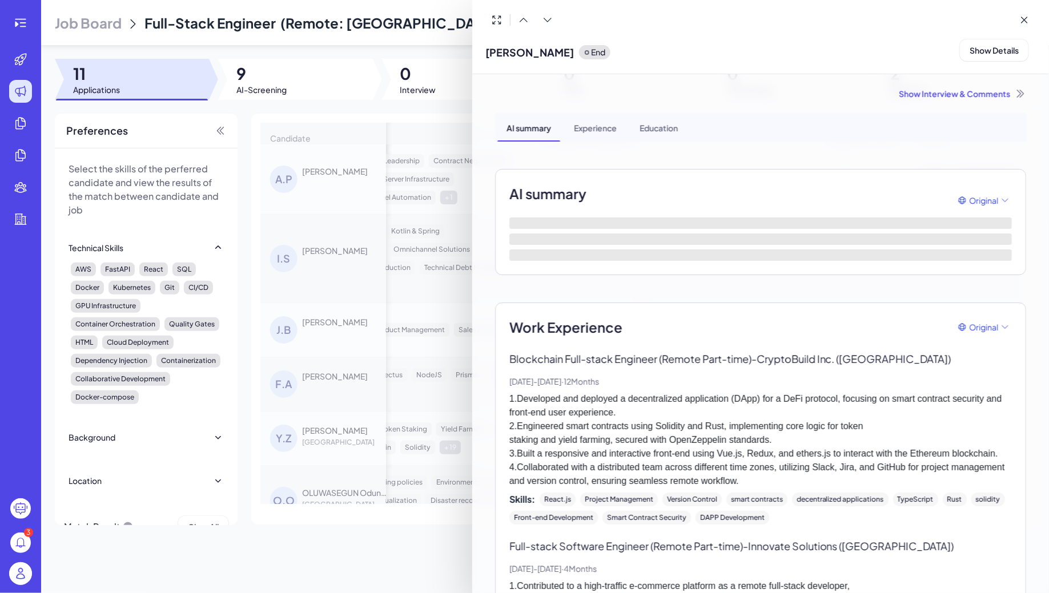
click at [338, 488] on div at bounding box center [524, 296] width 1049 height 593
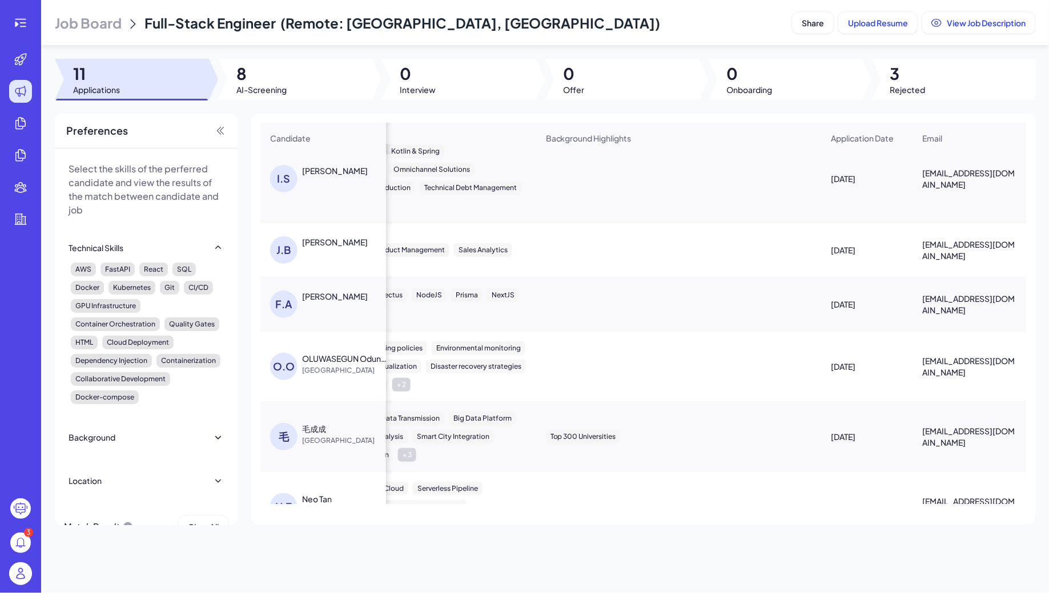
scroll to position [96, 752]
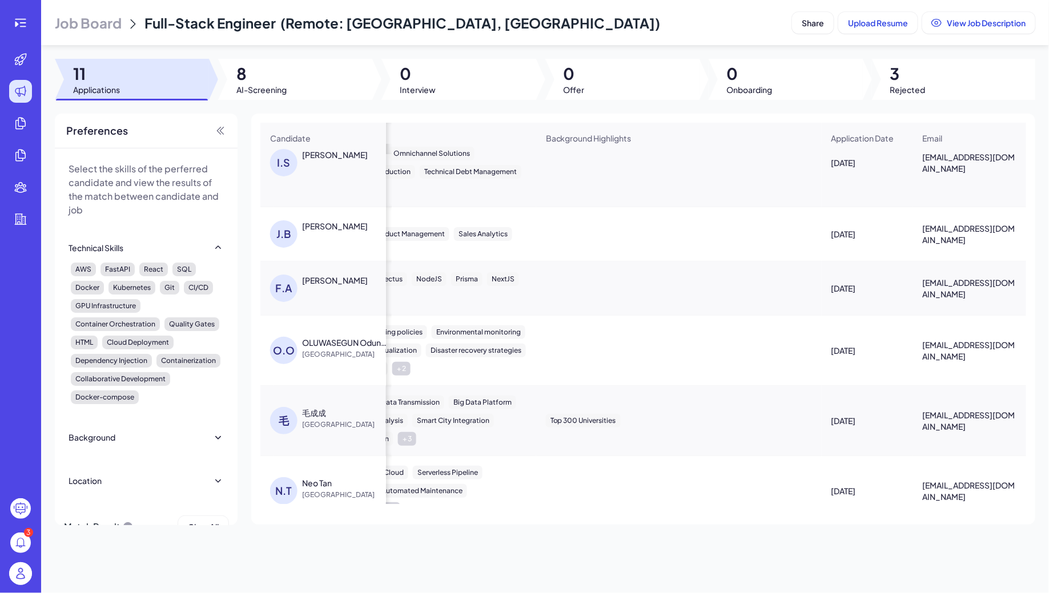
click at [332, 350] on span "[GEOGRAPHIC_DATA]" at bounding box center [345, 354] width 86 height 11
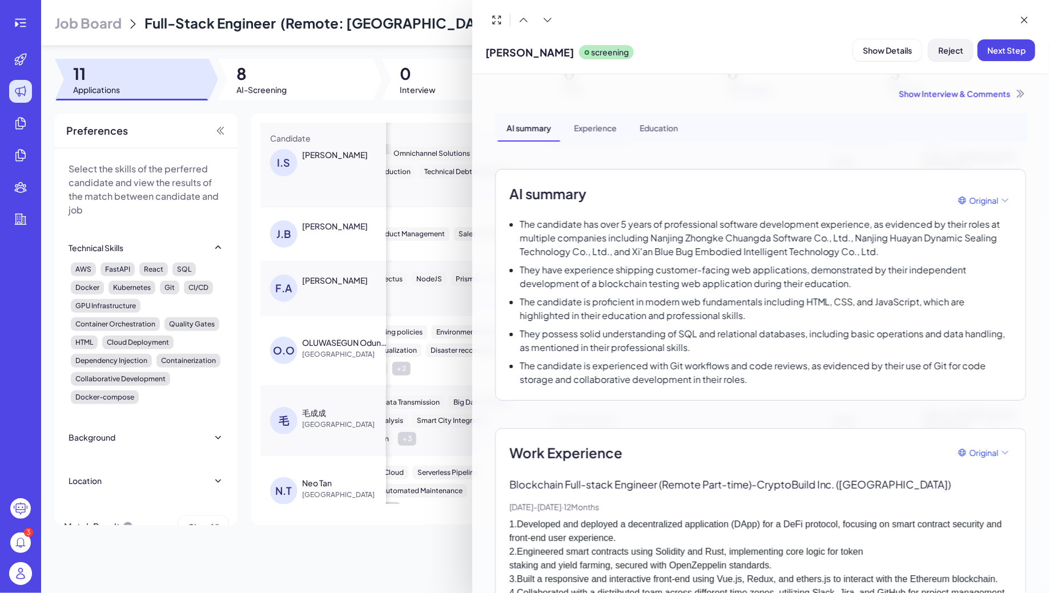
click at [956, 43] on button "Reject" at bounding box center [951, 50] width 45 height 22
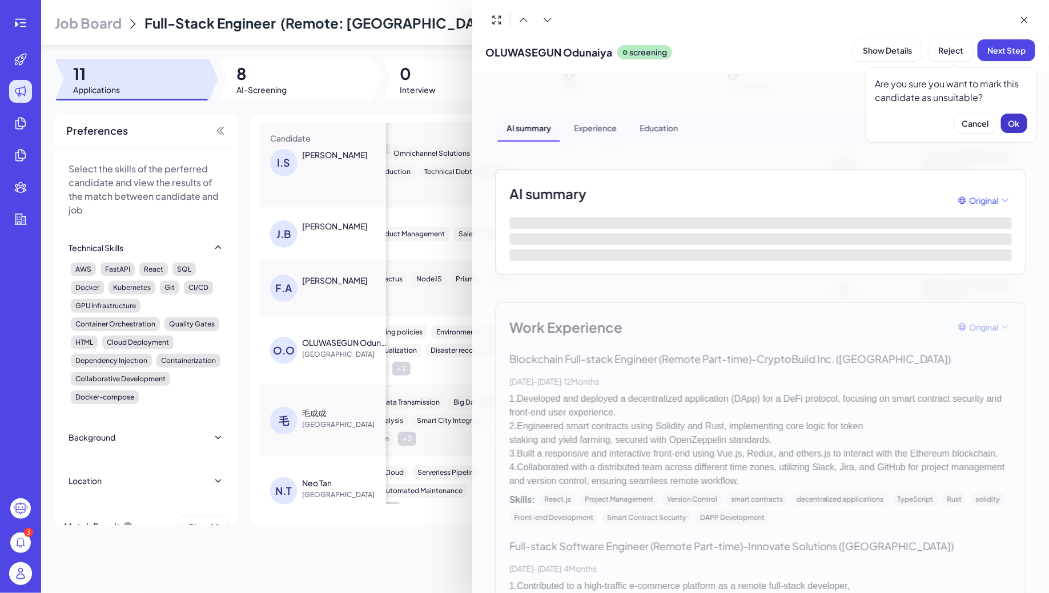
click at [1009, 127] on span "Ok" at bounding box center [1014, 123] width 11 height 10
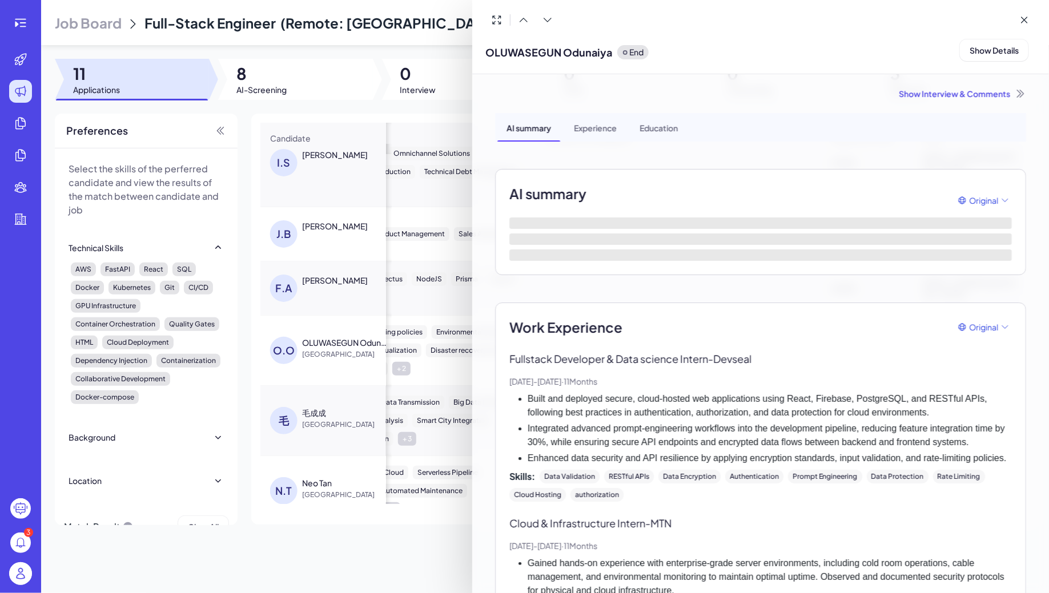
click at [306, 425] on div at bounding box center [524, 296] width 1049 height 593
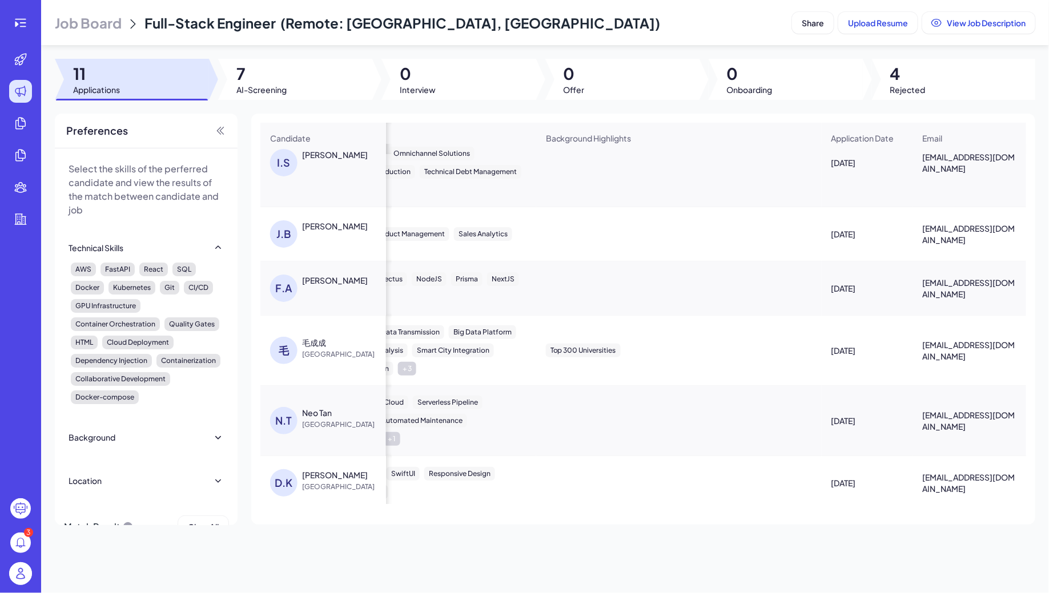
click at [318, 331] on div "毛 毛成成 [GEOGRAPHIC_DATA]" at bounding box center [323, 351] width 125 height 46
click at [320, 338] on div "毛成成" at bounding box center [314, 342] width 24 height 11
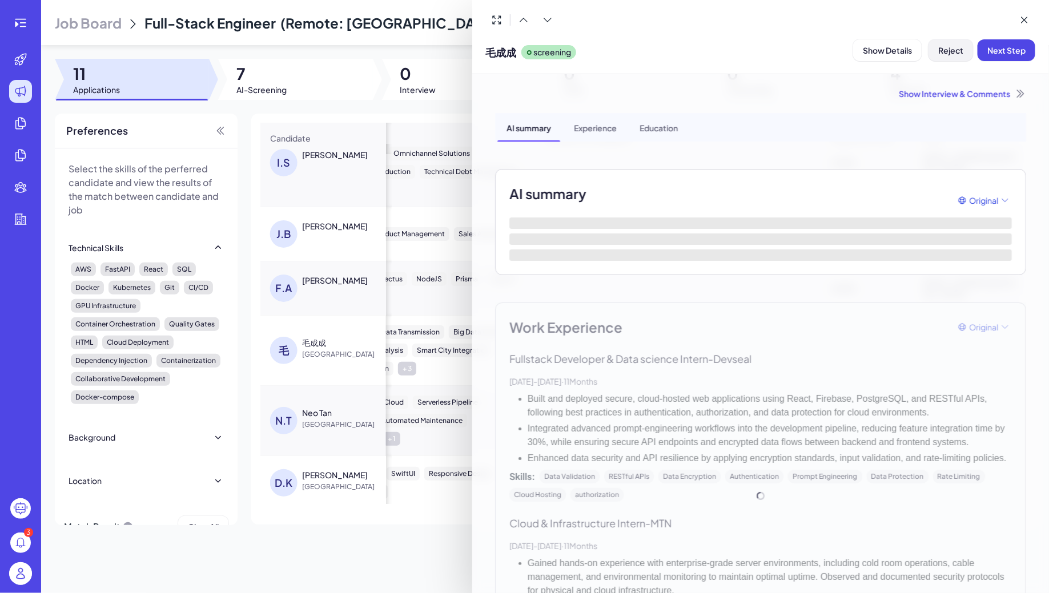
click at [941, 50] on span "Reject" at bounding box center [950, 50] width 25 height 10
click at [1006, 120] on button "Ok" at bounding box center [1014, 123] width 26 height 19
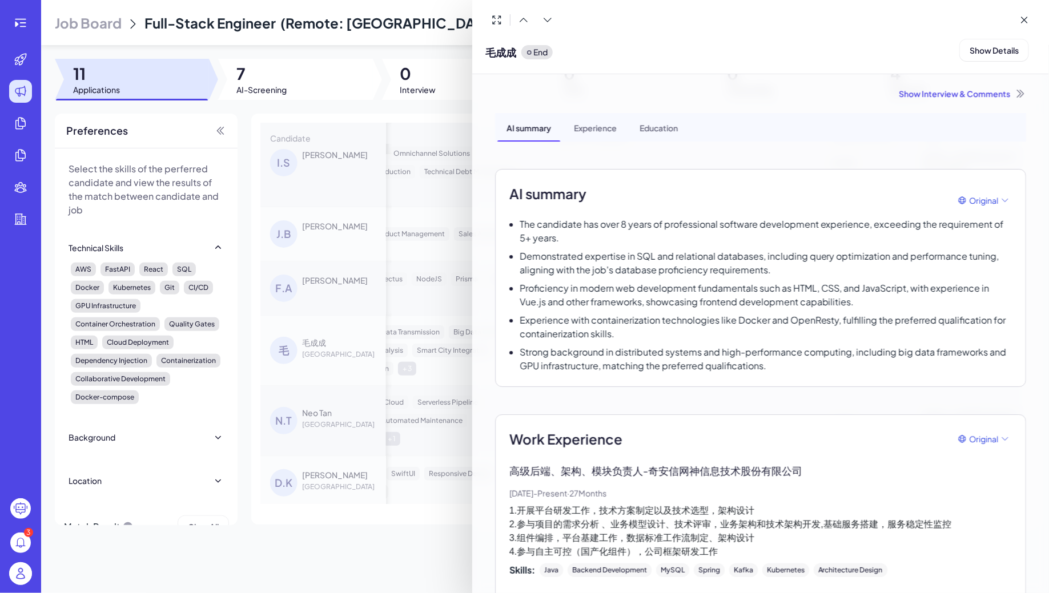
click at [323, 409] on div at bounding box center [524, 296] width 1049 height 593
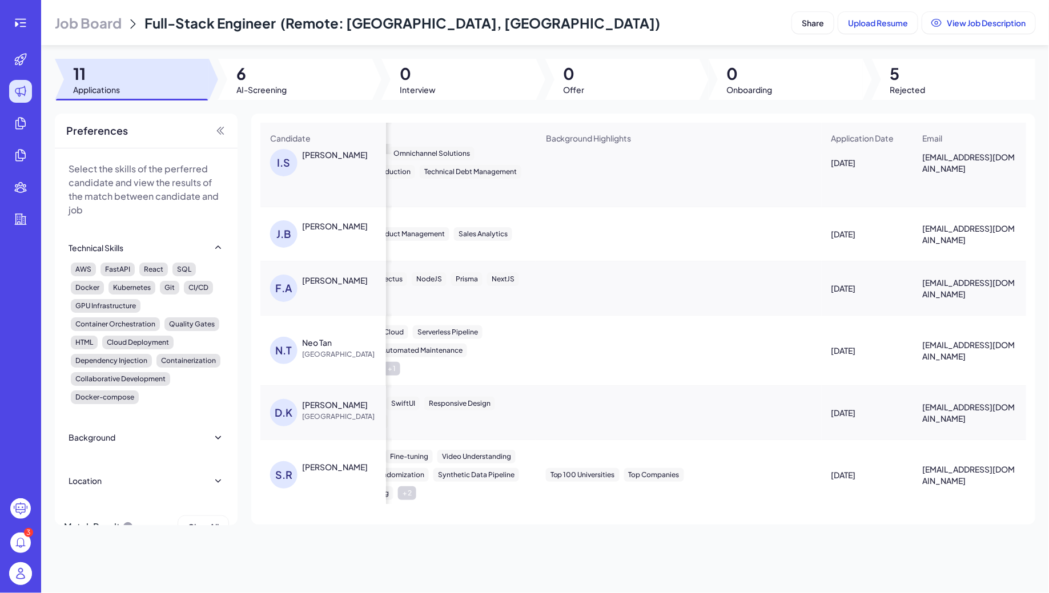
click at [327, 339] on div "Neo Tan" at bounding box center [317, 342] width 30 height 11
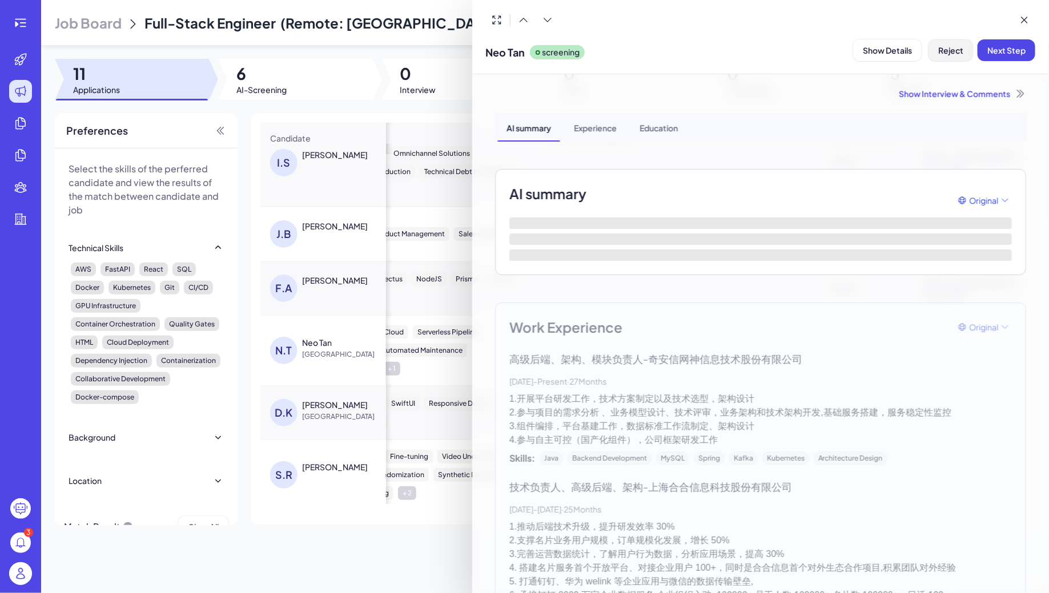
click at [949, 50] on span "Reject" at bounding box center [950, 50] width 25 height 10
click at [1008, 118] on button "Ok" at bounding box center [1014, 123] width 26 height 19
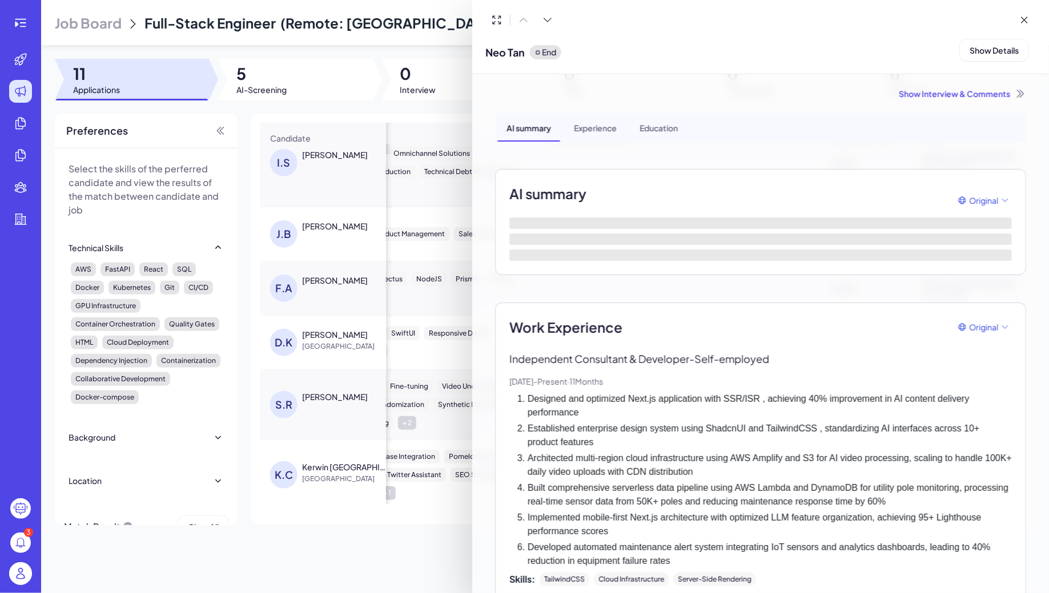
click at [323, 338] on div at bounding box center [524, 296] width 1049 height 593
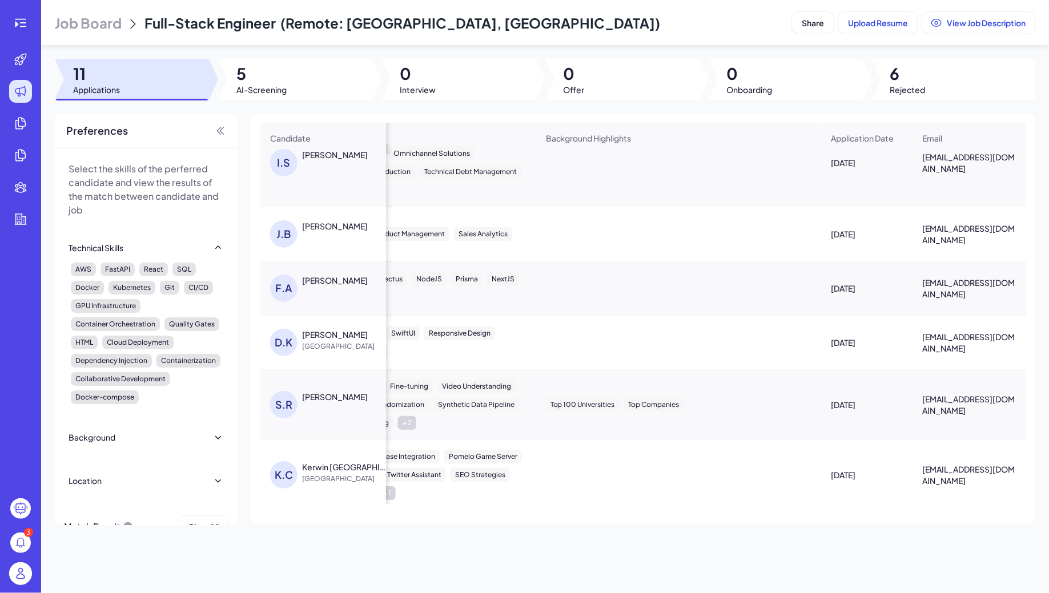
click at [328, 335] on div "[PERSON_NAME]" at bounding box center [335, 334] width 66 height 11
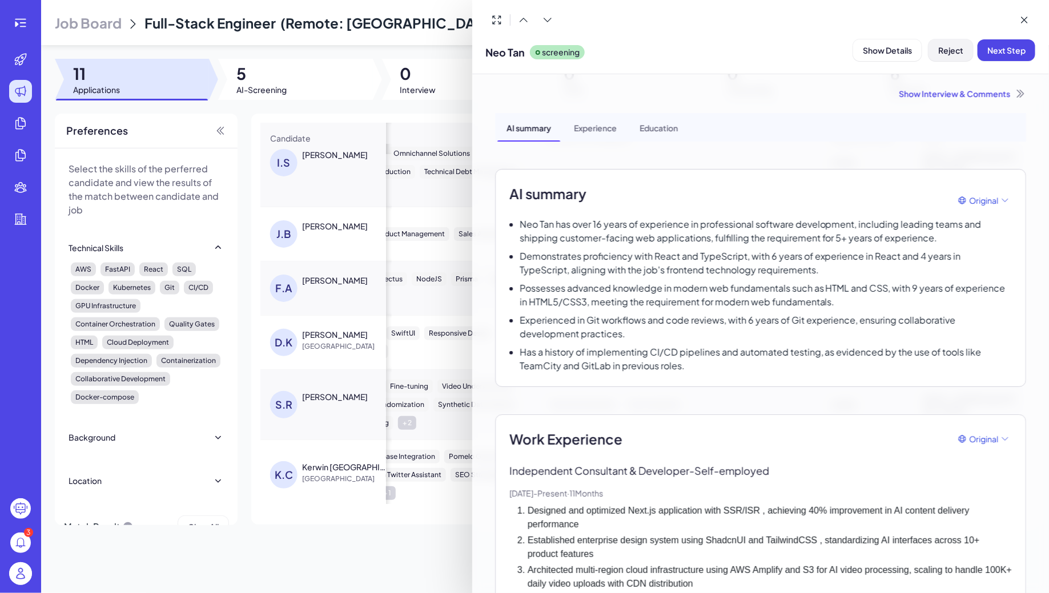
click at [940, 55] on button "Reject" at bounding box center [951, 50] width 45 height 22
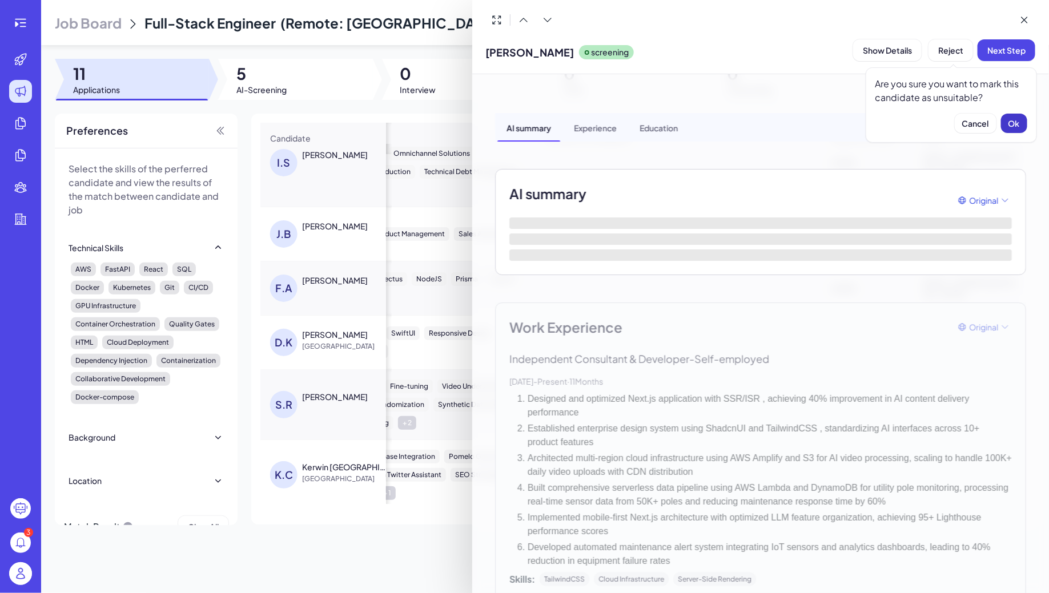
click at [1016, 127] on span "Ok" at bounding box center [1014, 123] width 11 height 10
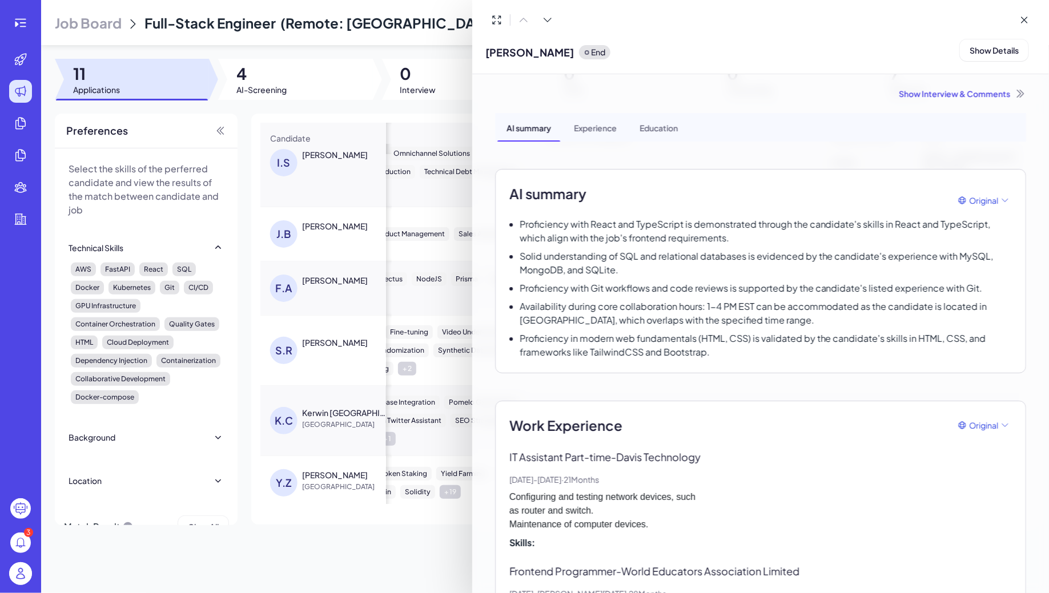
click at [329, 383] on div at bounding box center [524, 296] width 1049 height 593
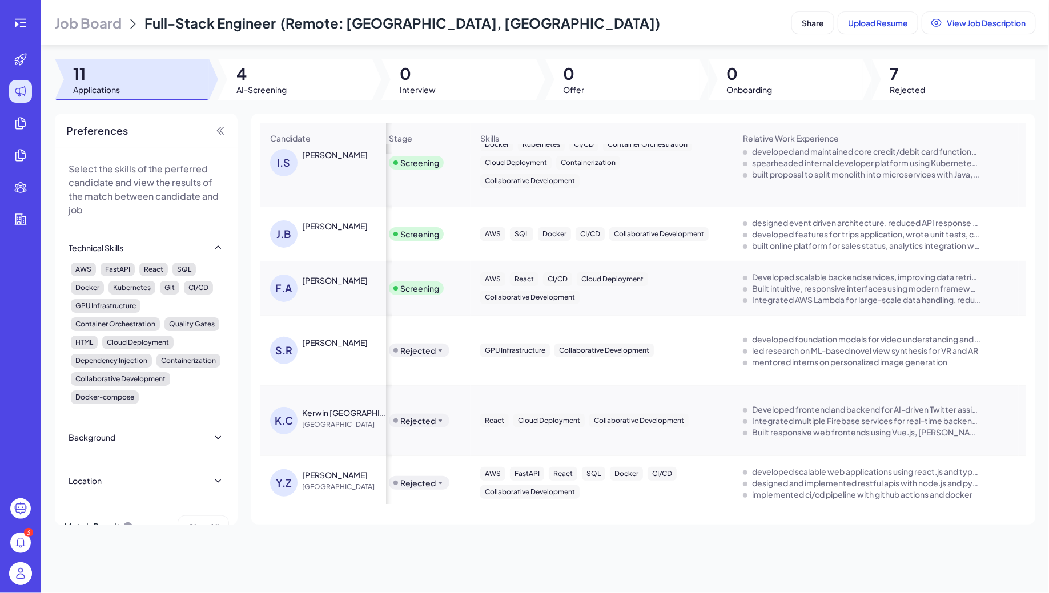
scroll to position [0, 0]
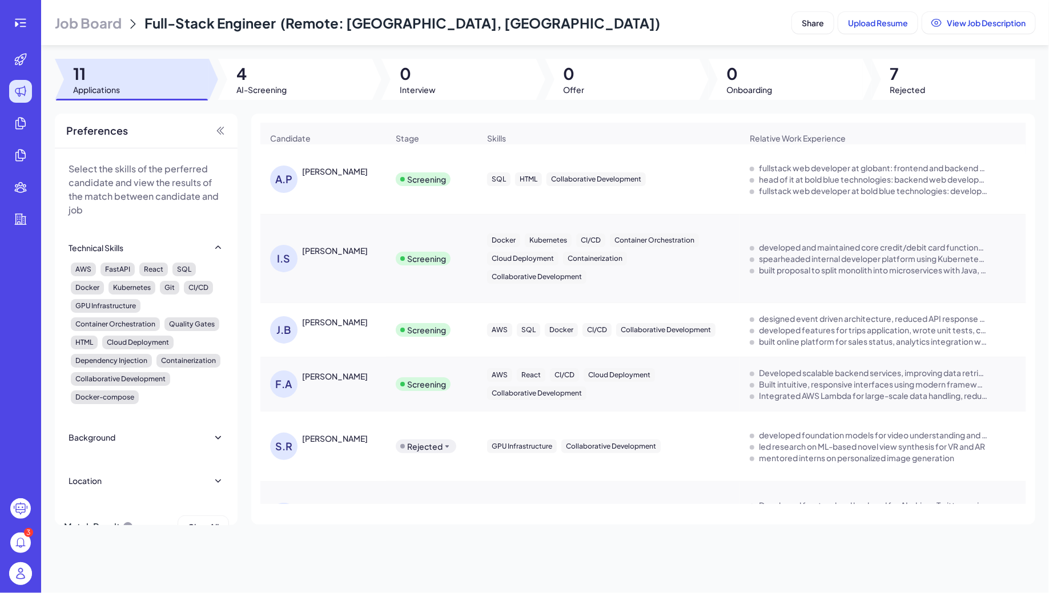
click at [342, 439] on div "[PERSON_NAME]" at bounding box center [335, 438] width 66 height 11
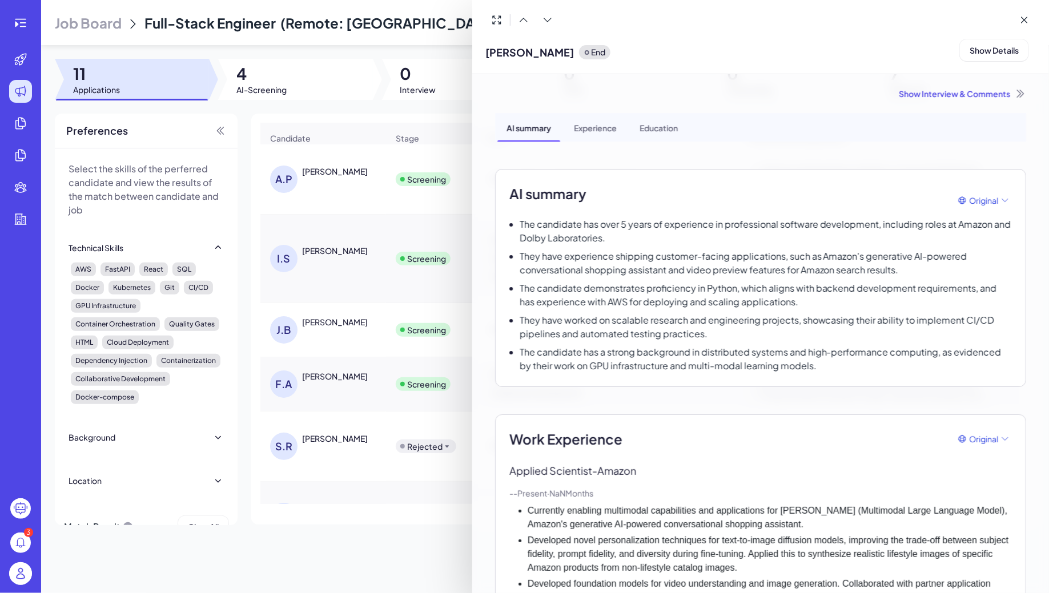
click at [364, 427] on div at bounding box center [524, 296] width 1049 height 593
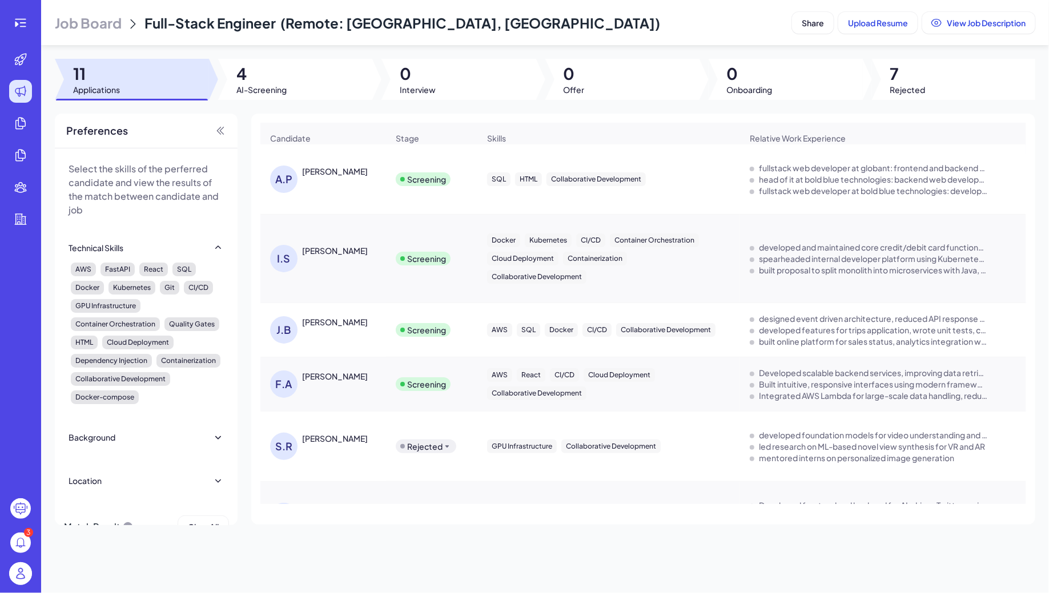
click at [337, 328] on div "[PERSON_NAME]" at bounding box center [329, 329] width 118 height 27
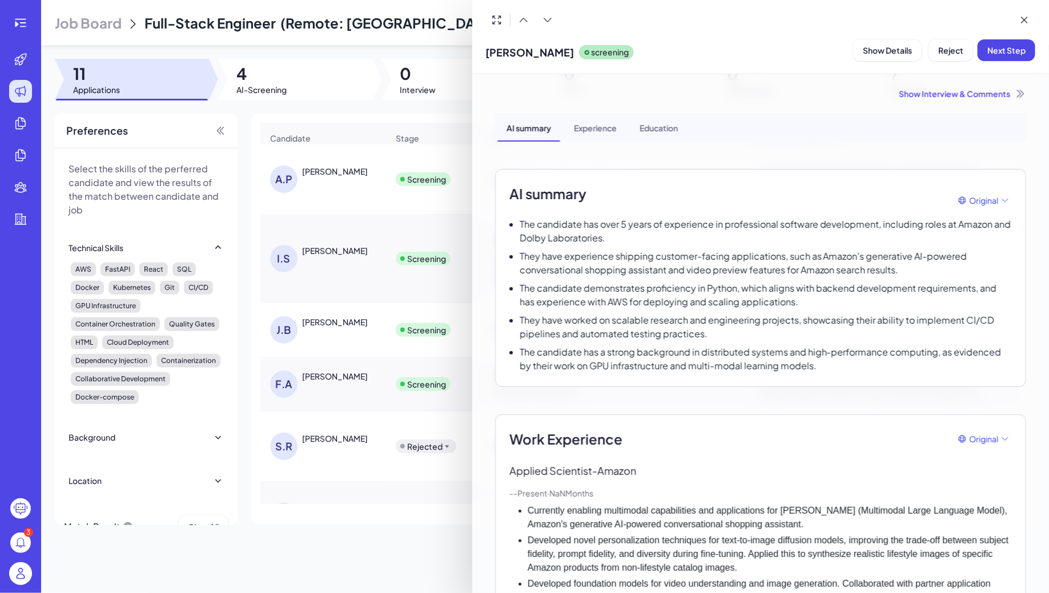
click at [359, 315] on div at bounding box center [524, 296] width 1049 height 593
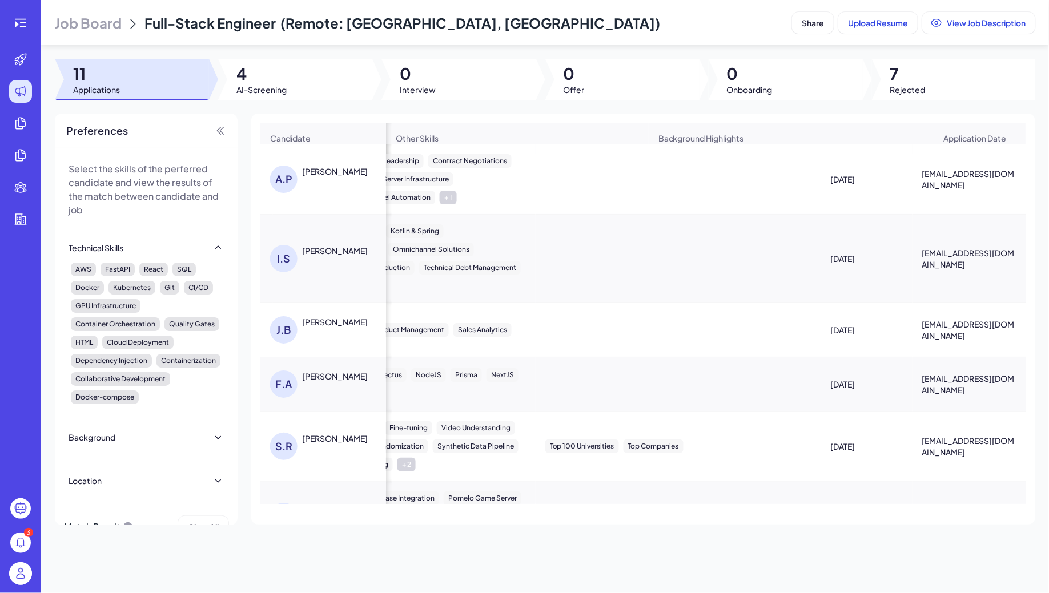
scroll to position [0, 753]
drag, startPoint x: 919, startPoint y: 323, endPoint x: 952, endPoint y: 330, distance: 34.4
click at [953, 331] on div "[EMAIL_ADDRESS][DOMAIN_NAME]" at bounding box center [969, 330] width 113 height 41
copy span "[EMAIL_ADDRESS][DOMAIN_NAME]"
click at [936, 316] on div "[EMAIL_ADDRESS][DOMAIN_NAME]" at bounding box center [969, 330] width 113 height 41
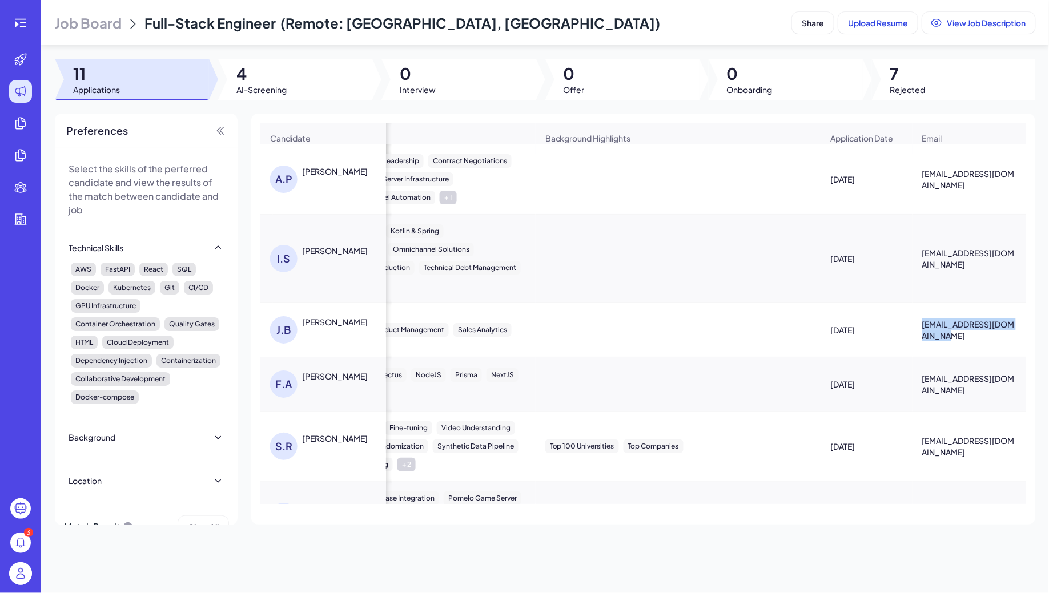
drag, startPoint x: 918, startPoint y: 326, endPoint x: 950, endPoint y: 333, distance: 33.3
click at [953, 335] on div "[EMAIL_ADDRESS][DOMAIN_NAME]" at bounding box center [969, 330] width 113 height 41
copy span "[EMAIL_ADDRESS][DOMAIN_NAME]"
drag, startPoint x: 917, startPoint y: 252, endPoint x: 948, endPoint y: 261, distance: 32.7
click at [949, 263] on div "[EMAIL_ADDRESS][DOMAIN_NAME]" at bounding box center [969, 258] width 113 height 41
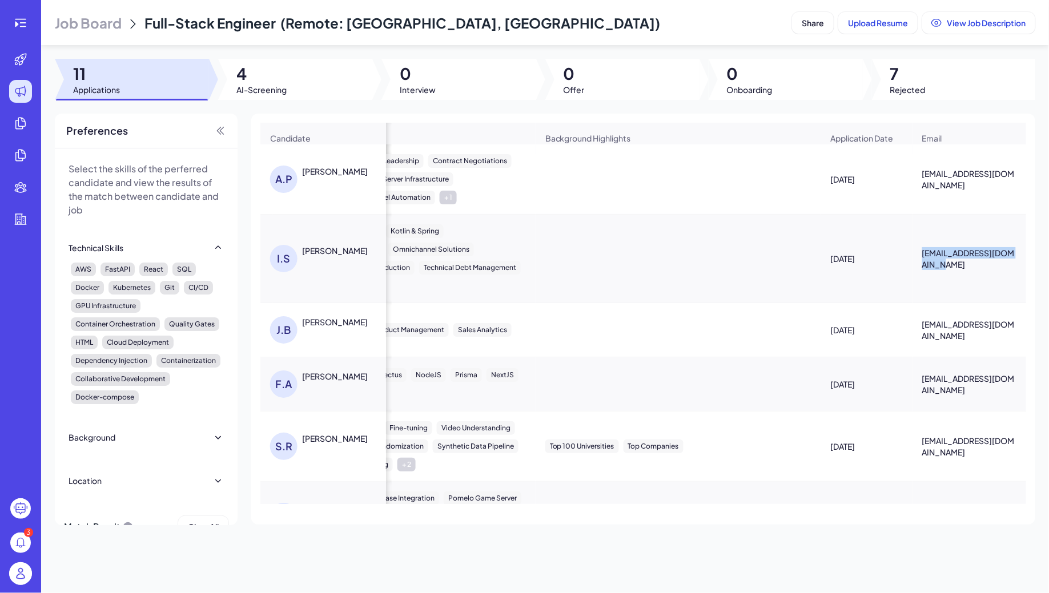
copy span "[EMAIL_ADDRESS][DOMAIN_NAME]"
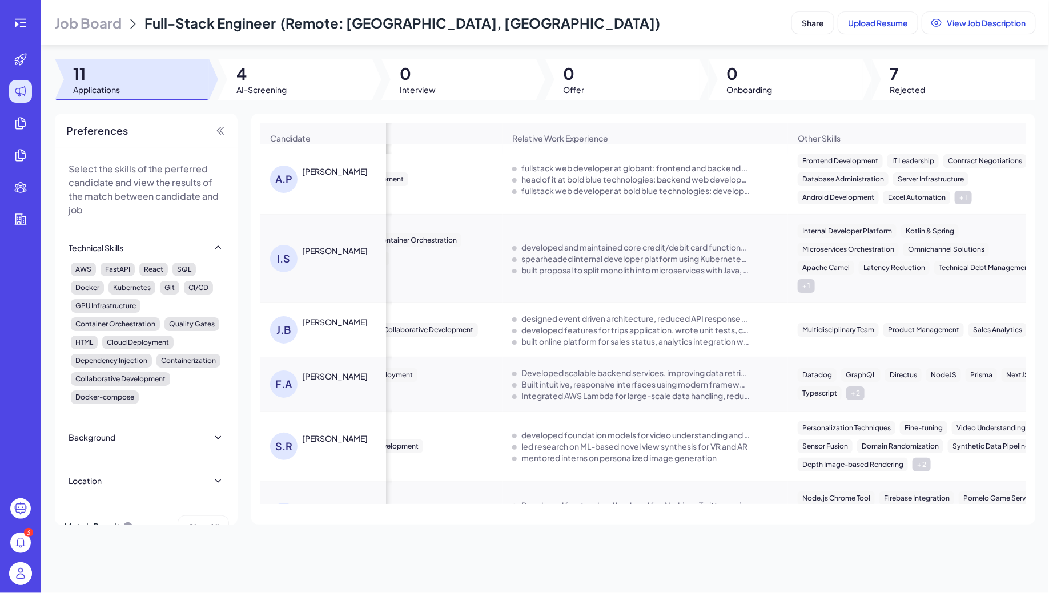
scroll to position [0, 190]
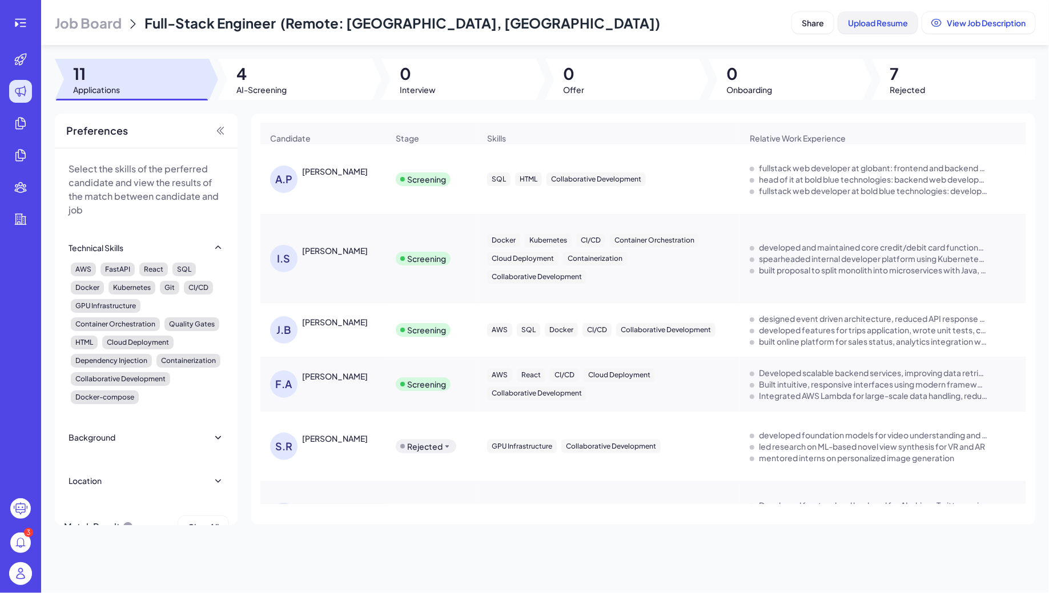
click at [848, 21] on span "Upload Resume" at bounding box center [878, 23] width 60 height 10
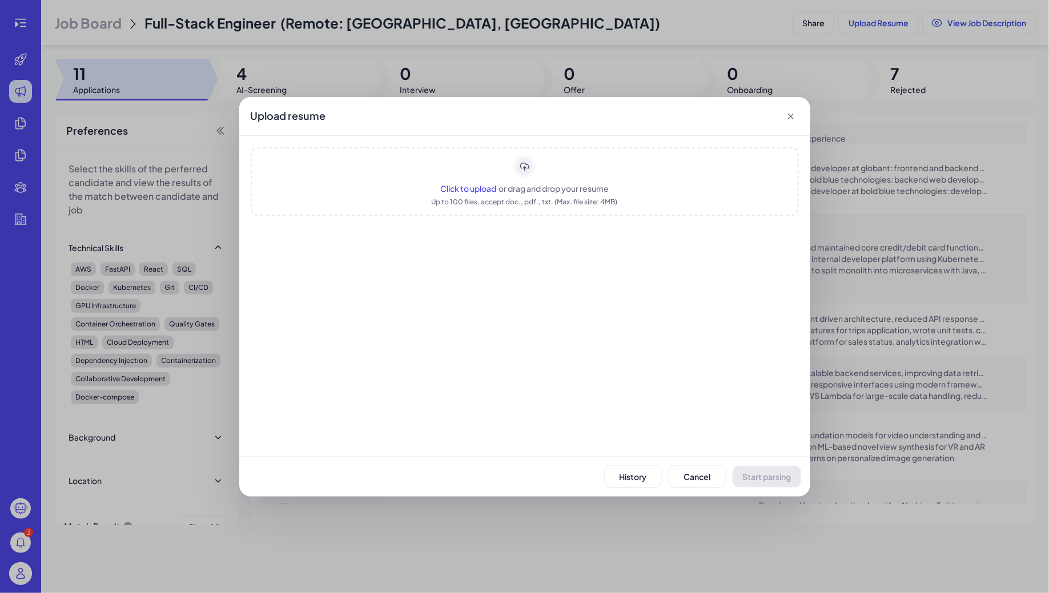
click at [623, 172] on div "Click to upload or drag and drop your resume Up to 100 files, accept doc., pdf.…" at bounding box center [525, 181] width 548 height 69
click at [587, 191] on span "or drag and drop your resume" at bounding box center [554, 188] width 110 height 10
click at [771, 472] on span "Start parsing" at bounding box center [767, 477] width 49 height 10
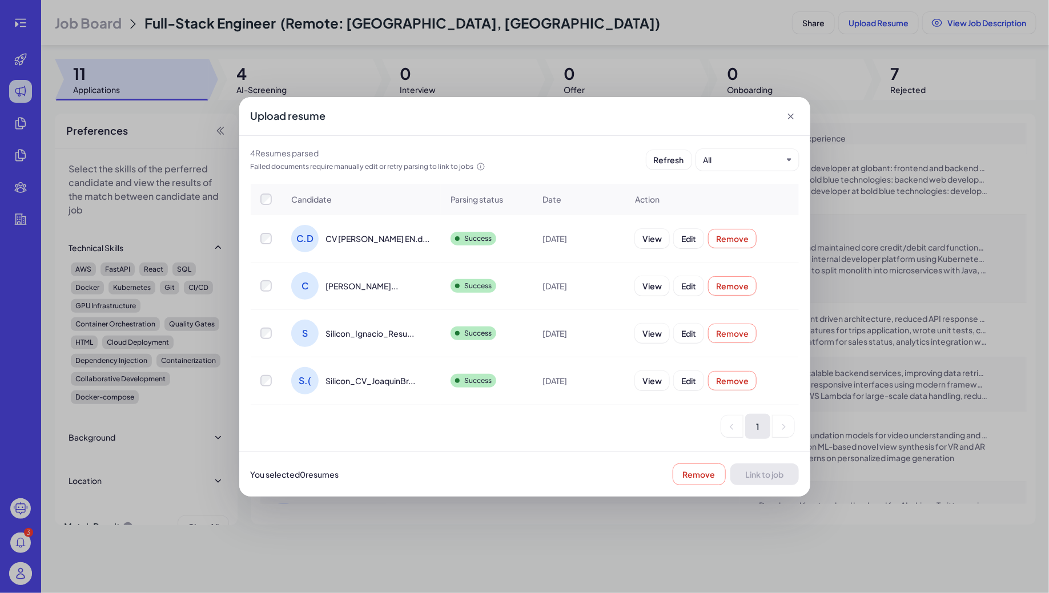
click at [272, 236] on div at bounding box center [266, 238] width 30 height 11
click at [765, 470] on span "Link to job" at bounding box center [764, 475] width 38 height 10
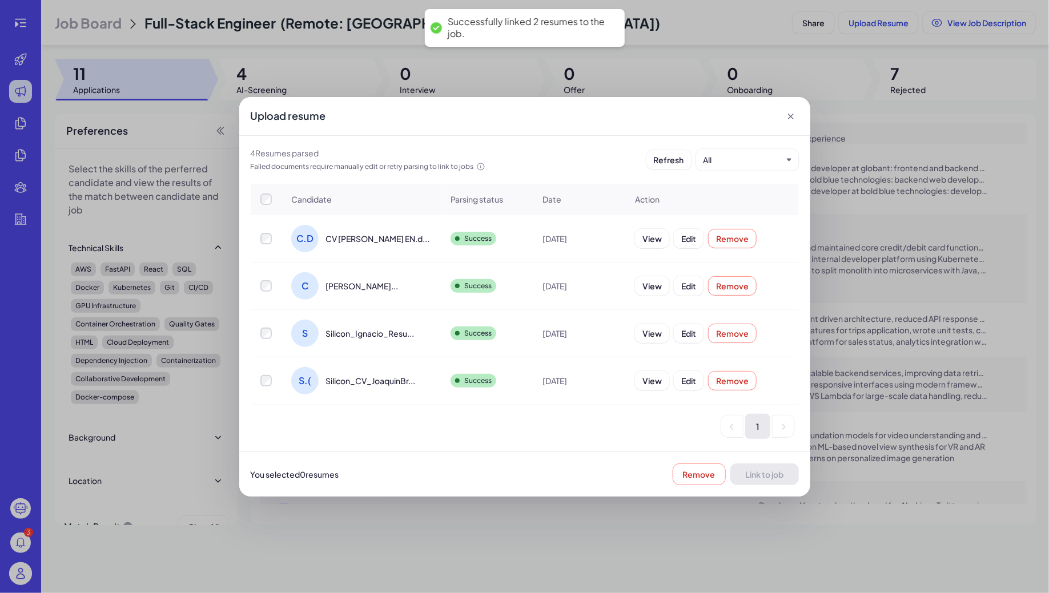
click at [795, 114] on icon at bounding box center [790, 116] width 11 height 11
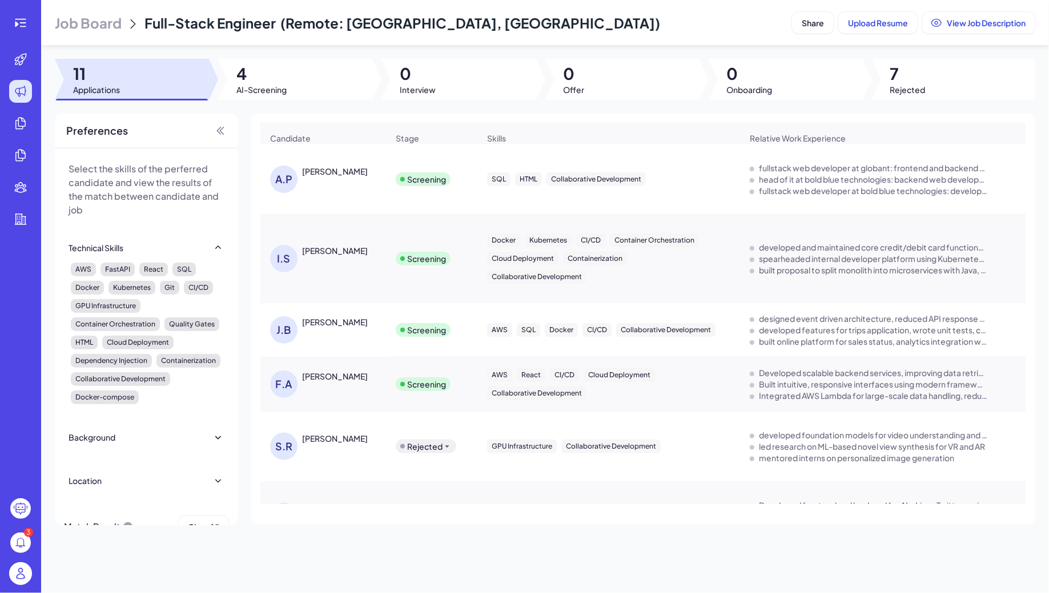
click at [339, 254] on div "[PERSON_NAME]" at bounding box center [335, 250] width 66 height 11
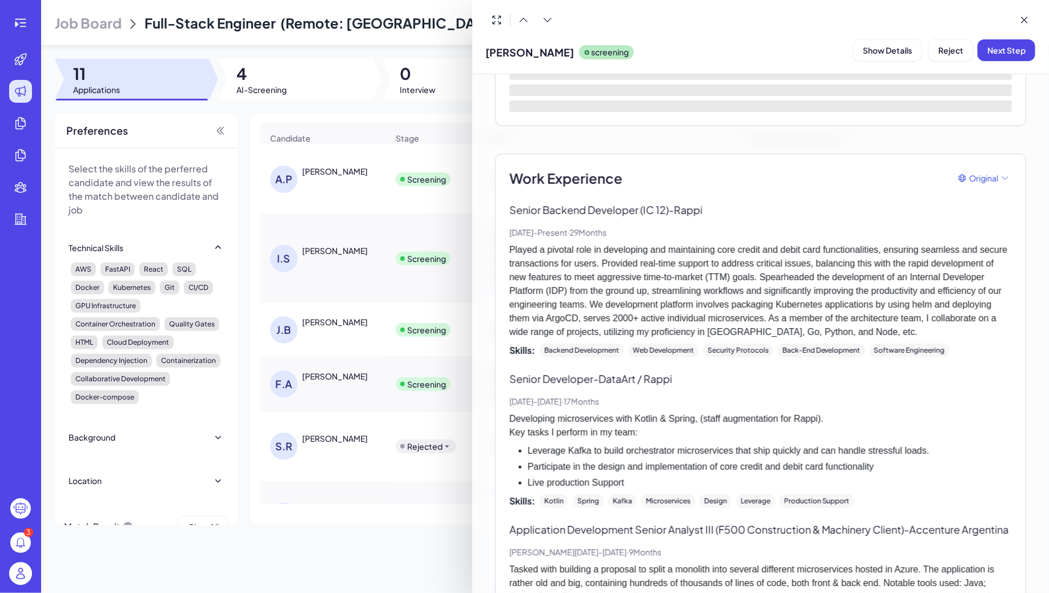
scroll to position [147, 0]
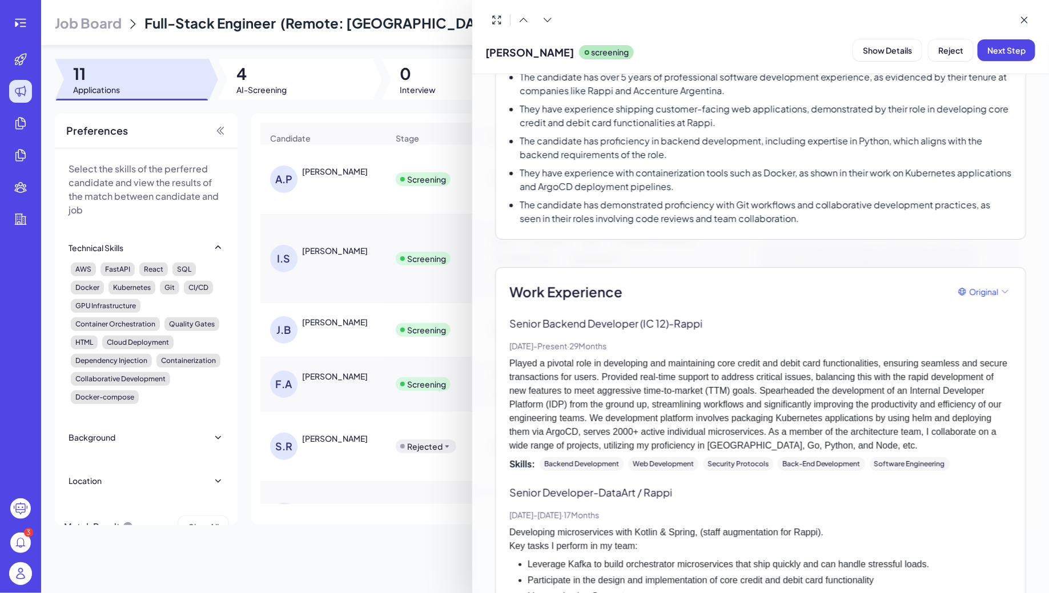
click at [426, 323] on div at bounding box center [524, 296] width 1049 height 593
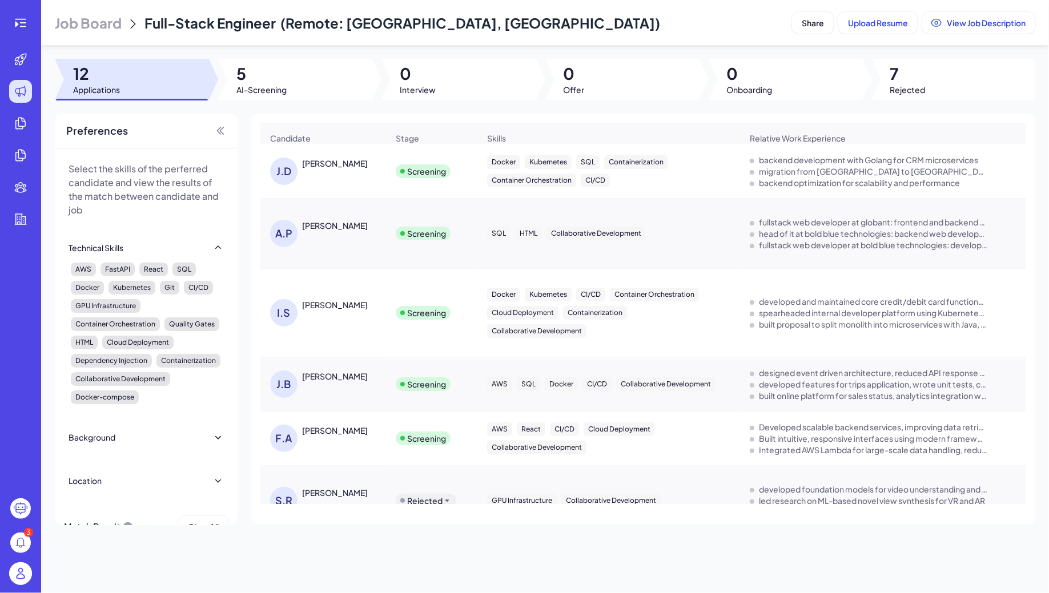
click at [343, 373] on div "[PERSON_NAME]" at bounding box center [335, 376] width 66 height 11
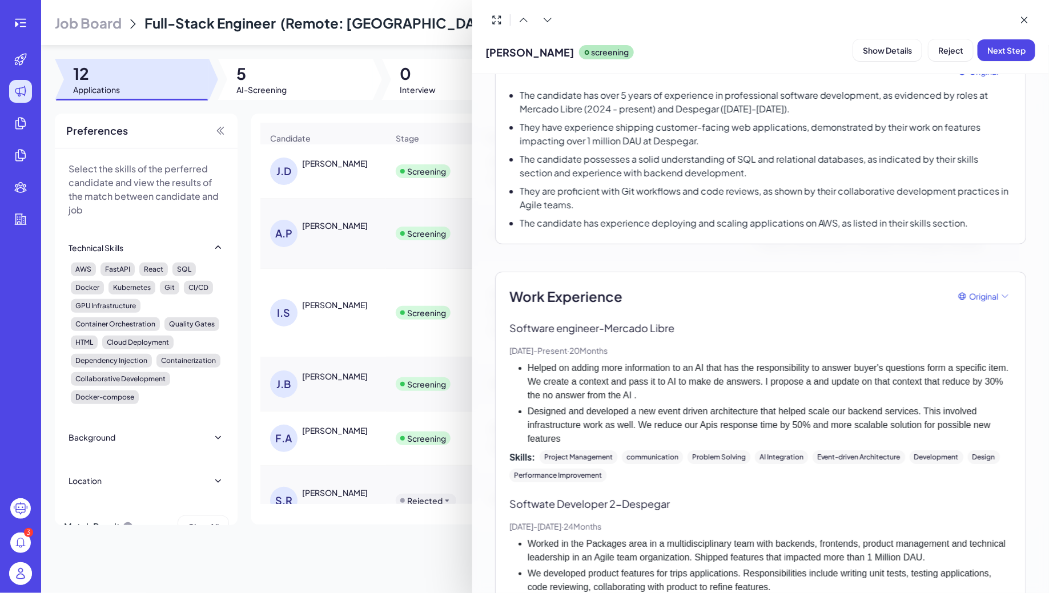
scroll to position [130, 0]
click at [303, 330] on div at bounding box center [524, 296] width 1049 height 593
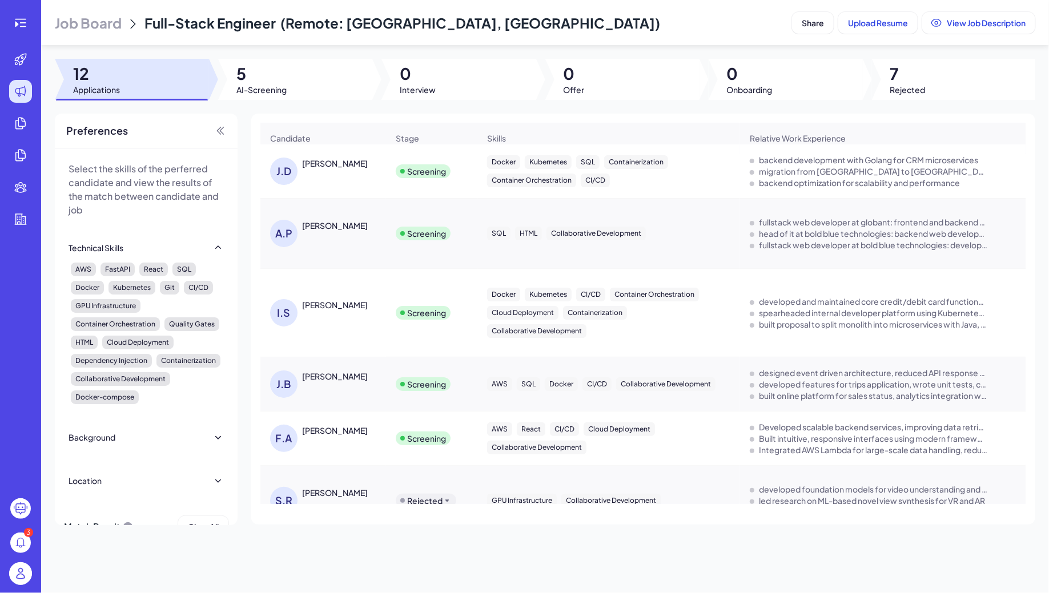
click at [342, 299] on div "[PERSON_NAME]" at bounding box center [335, 304] width 66 height 11
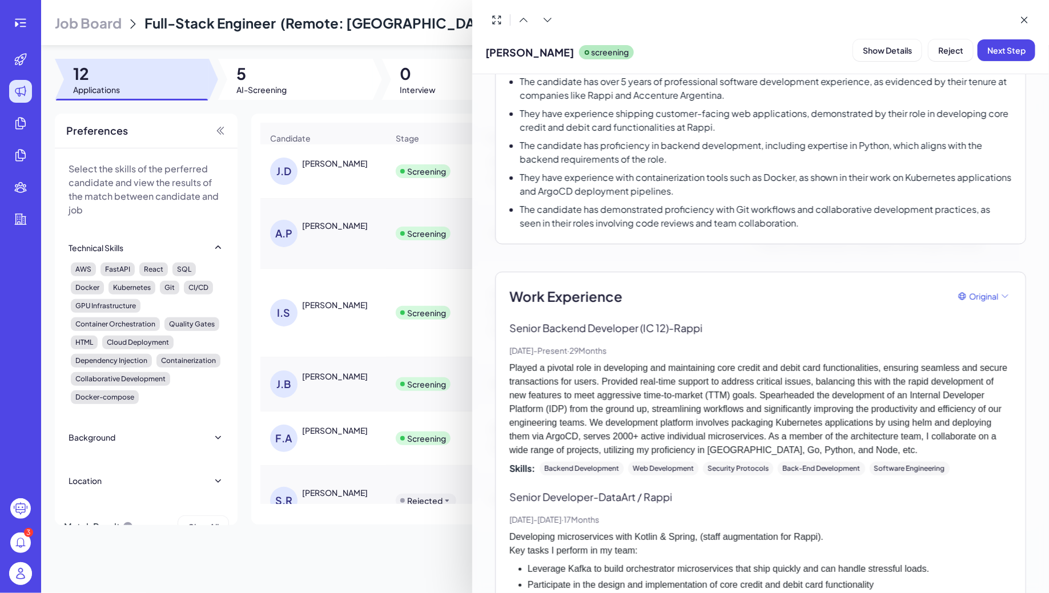
scroll to position [161, 0]
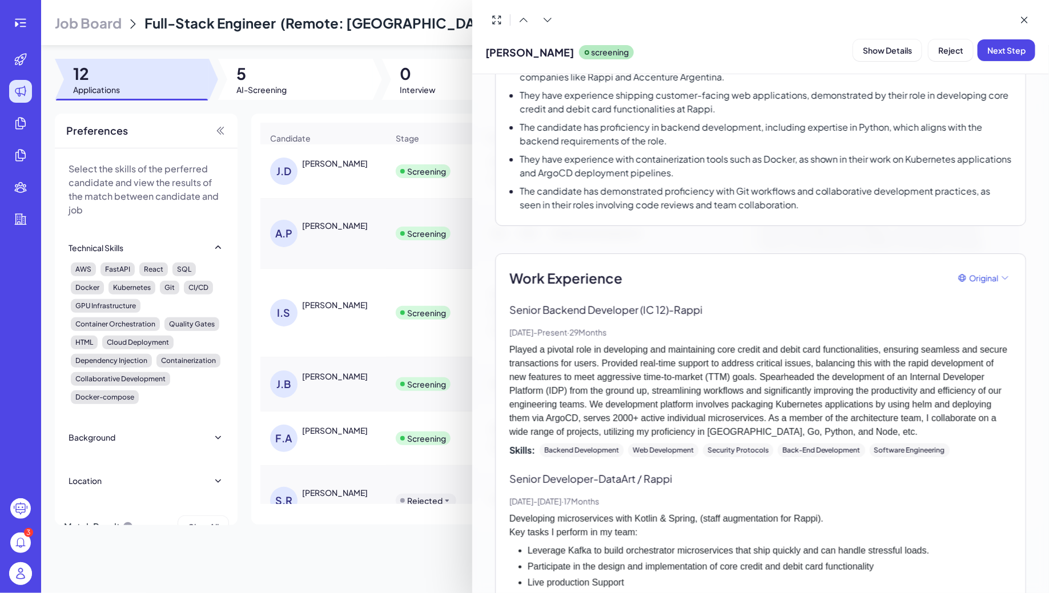
click at [331, 232] on div at bounding box center [524, 296] width 1049 height 593
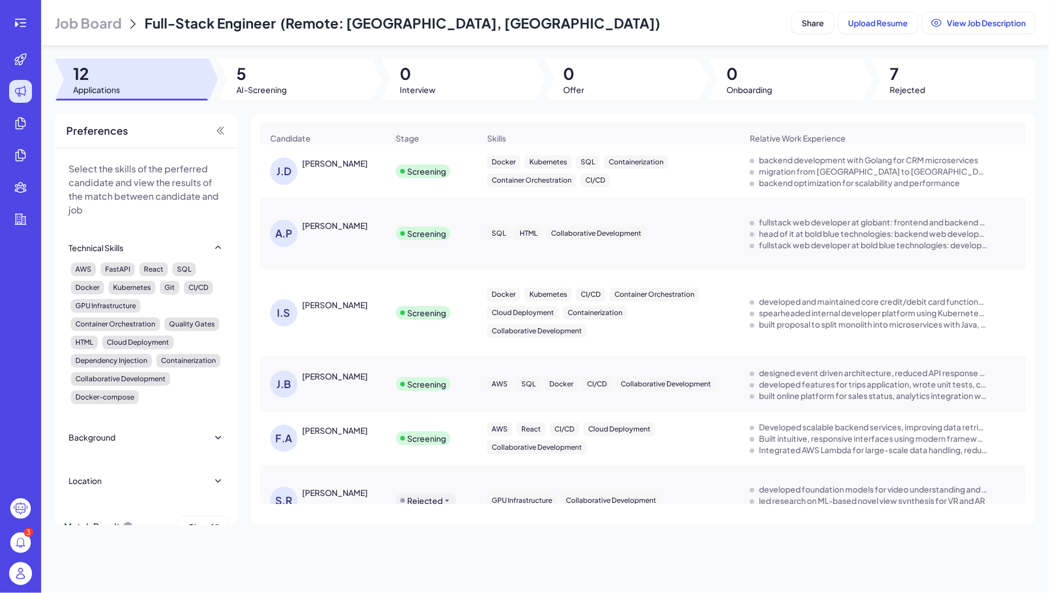
click at [331, 232] on div "[PERSON_NAME]" at bounding box center [329, 233] width 118 height 27
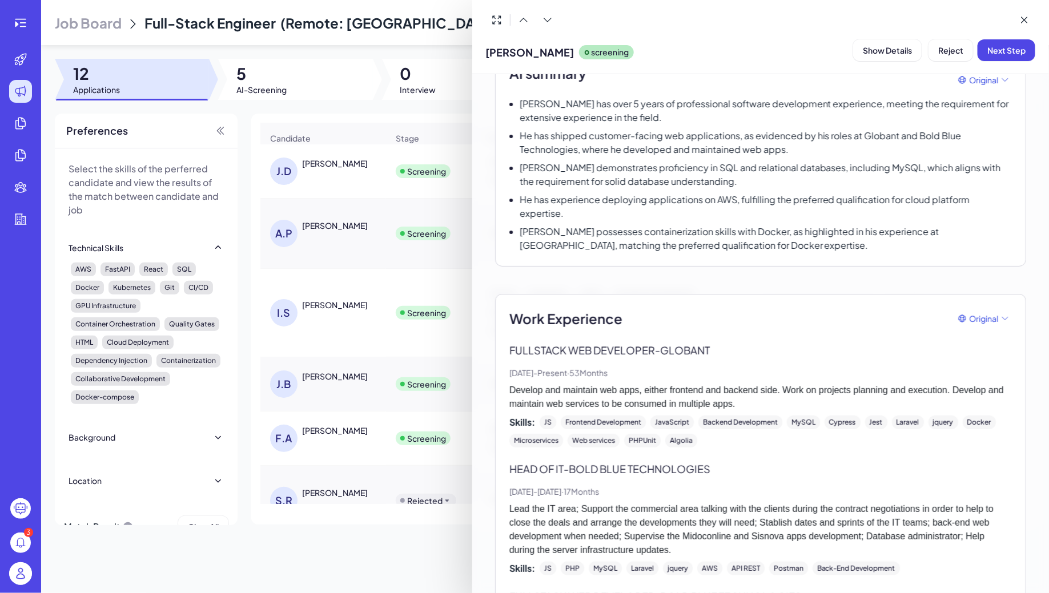
scroll to position [123, 0]
click at [322, 173] on div at bounding box center [524, 296] width 1049 height 593
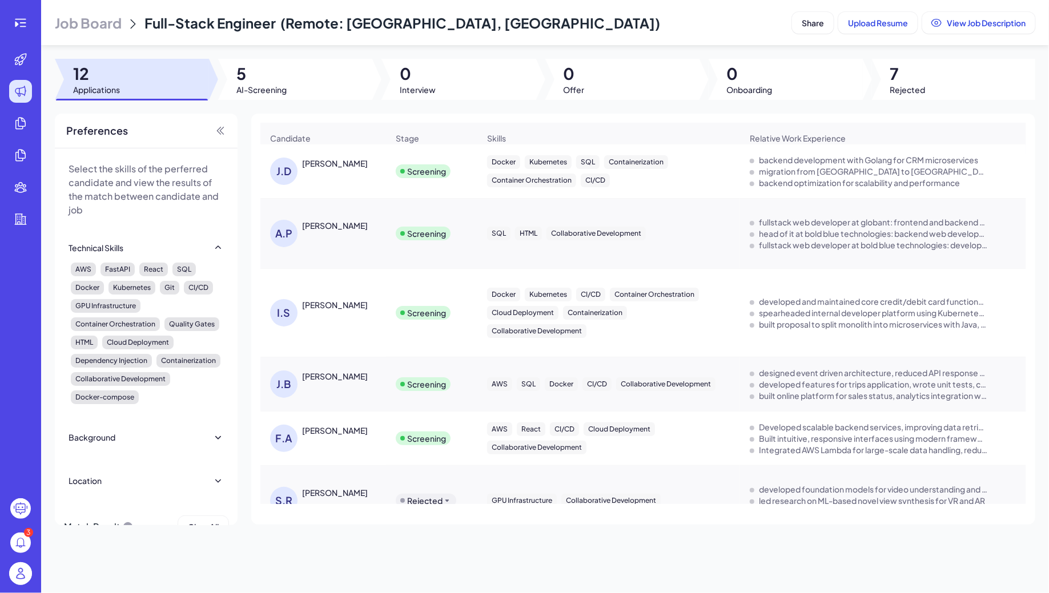
click at [317, 167] on div "[PERSON_NAME]" at bounding box center [335, 163] width 66 height 11
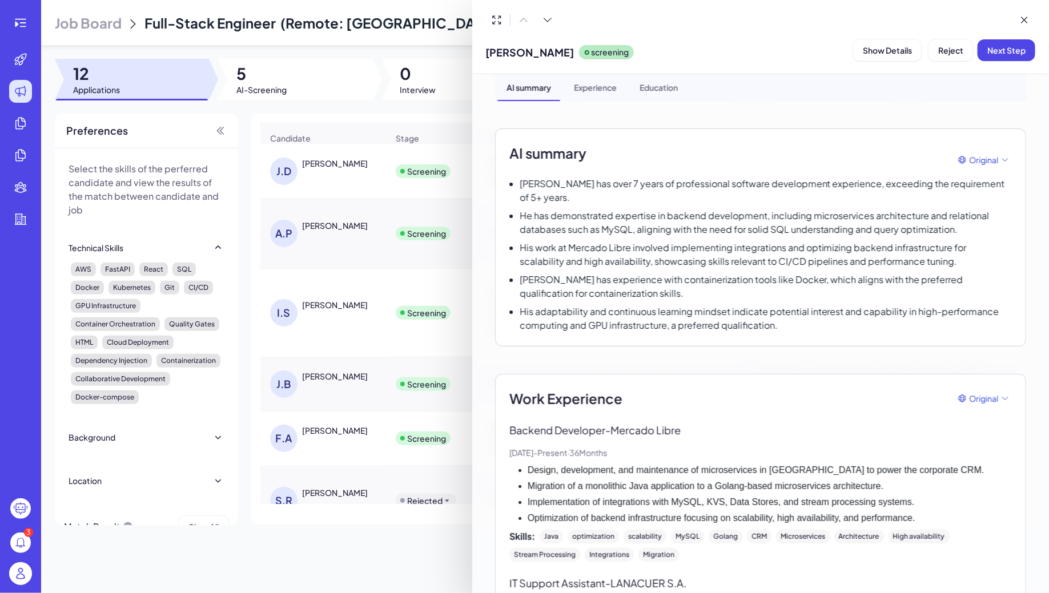
scroll to position [47, 0]
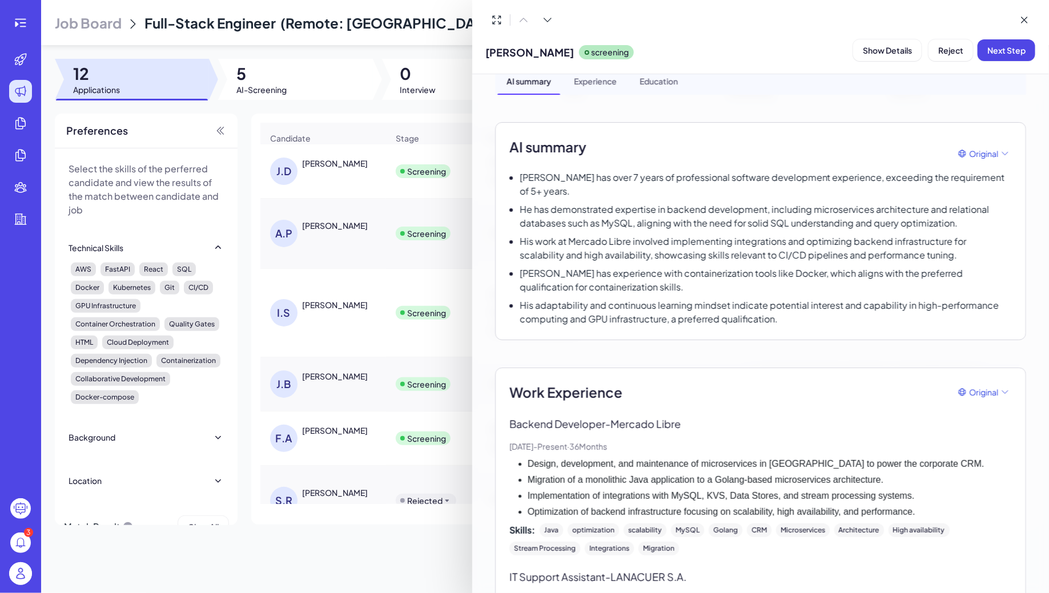
click at [998, 142] on div "AI summary Original" at bounding box center [761, 154] width 503 height 34
click at [901, 245] on p "His work at Mercado Libre involved implementing integrations and optimizing bac…" at bounding box center [766, 248] width 492 height 27
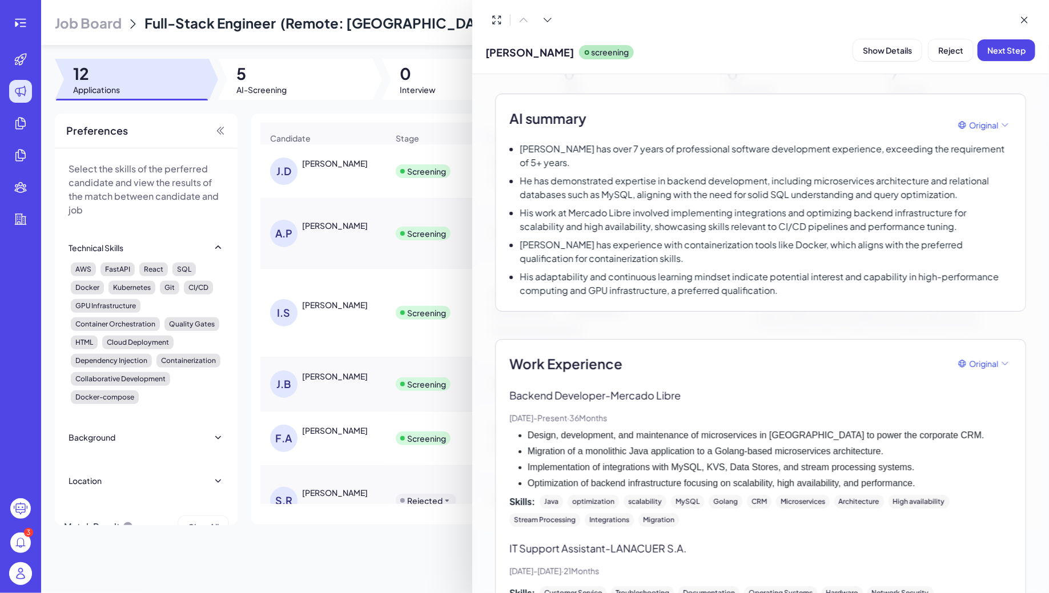
scroll to position [73, 0]
click at [318, 223] on div at bounding box center [524, 296] width 1049 height 593
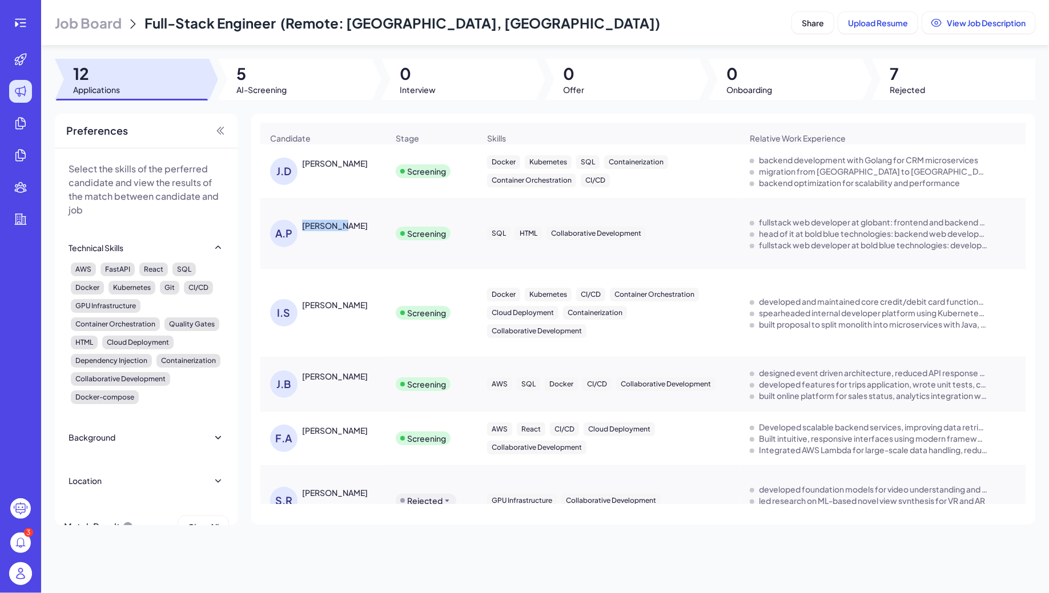
click at [318, 223] on div "[PERSON_NAME]" at bounding box center [335, 225] width 66 height 11
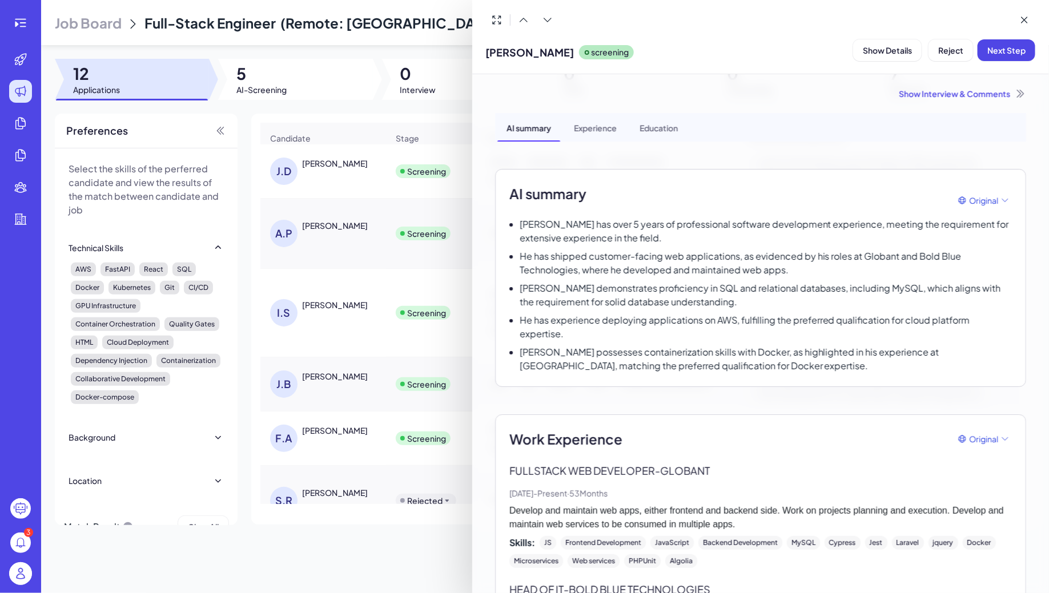
click at [335, 262] on div at bounding box center [524, 296] width 1049 height 593
